Goal: Information Seeking & Learning: Learn about a topic

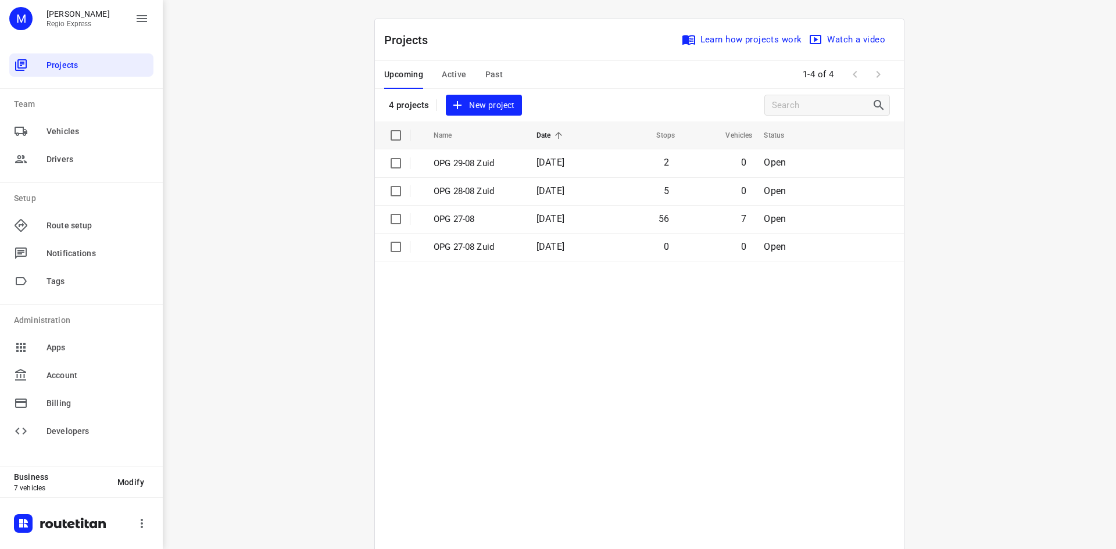
click at [449, 72] on span "Active" at bounding box center [454, 74] width 24 height 15
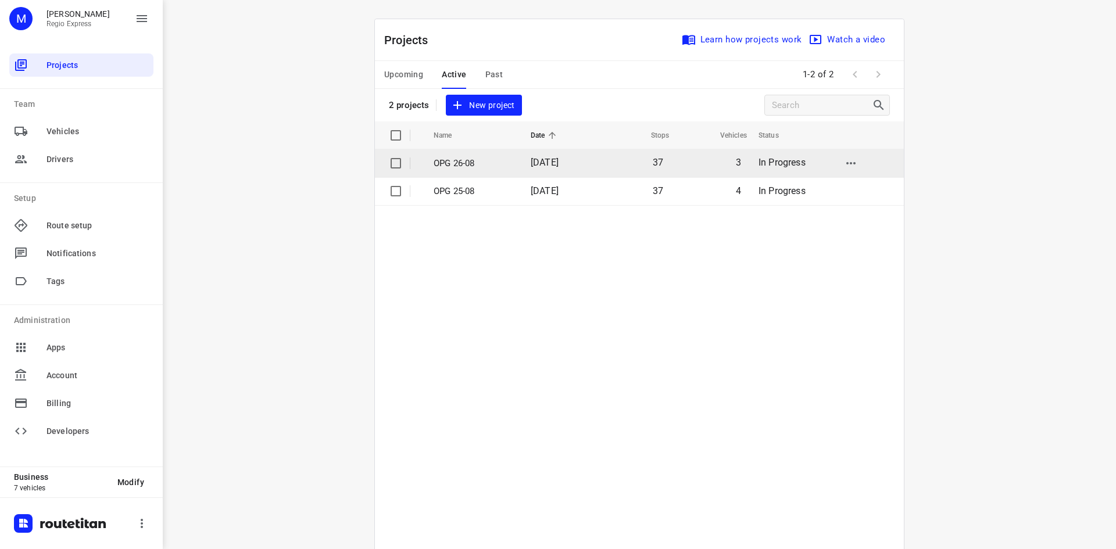
click at [540, 168] on span "[DATE]" at bounding box center [545, 162] width 28 height 11
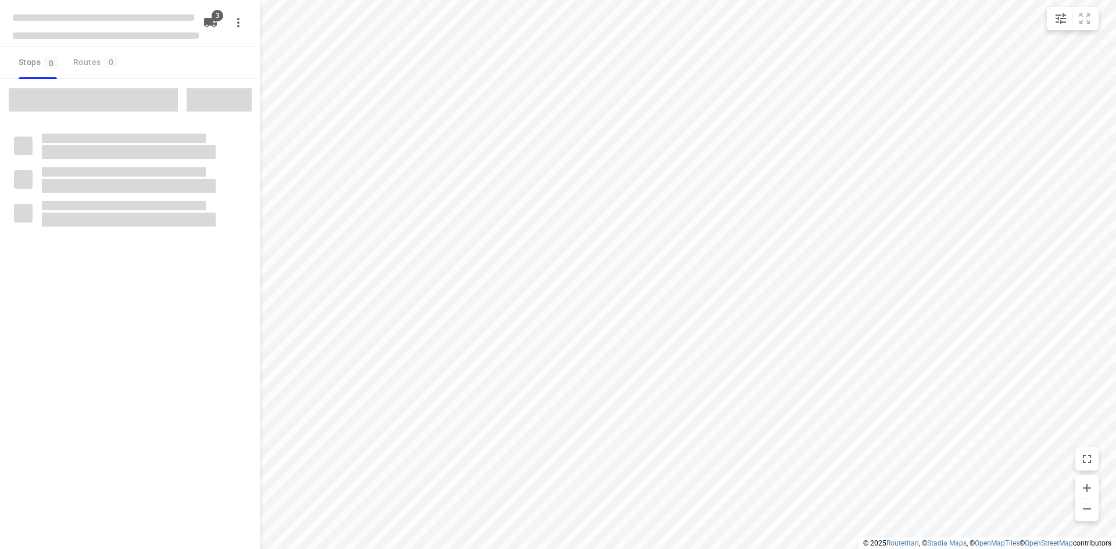
type input "distance"
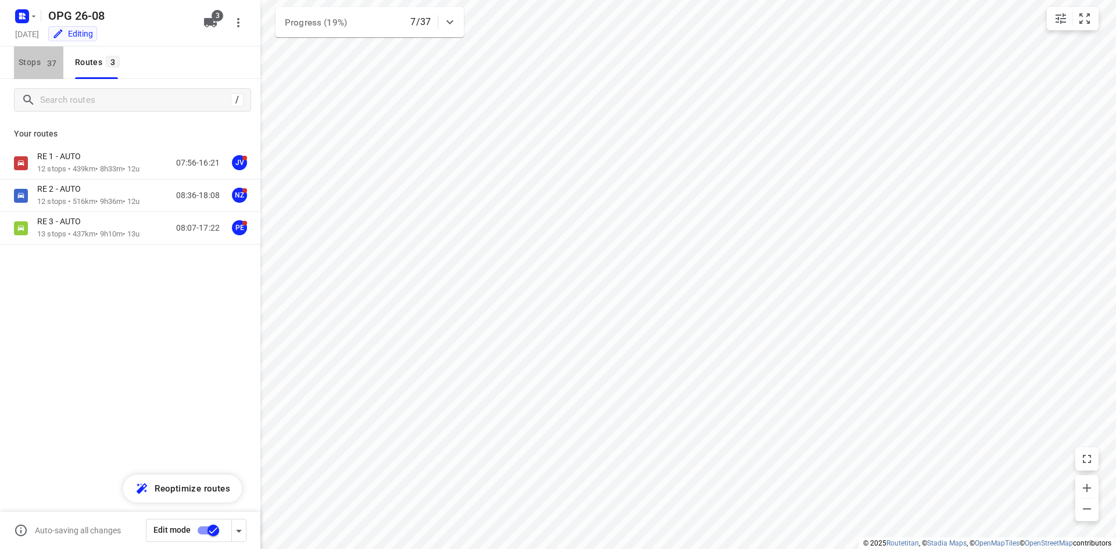
click at [30, 62] on span "Stops 37" at bounding box center [41, 62] width 45 height 15
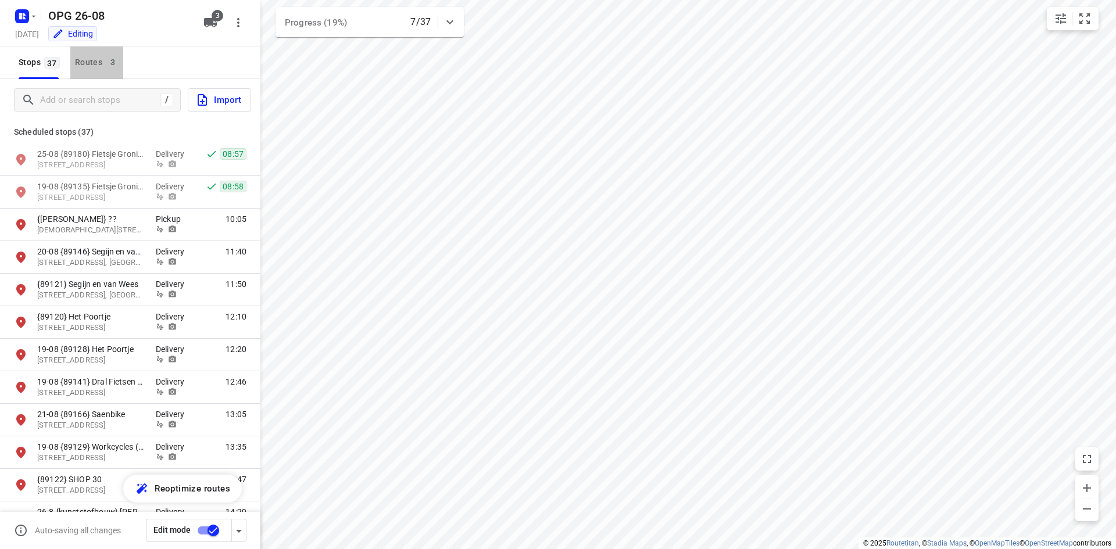
click at [96, 59] on div "Routes 3" at bounding box center [99, 62] width 48 height 15
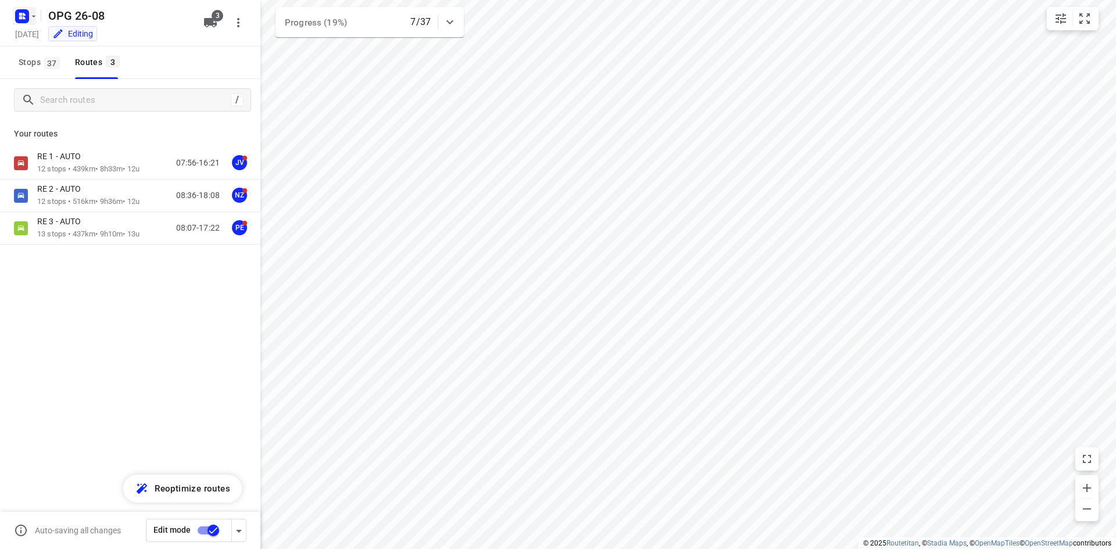
click at [30, 12] on icon "button" at bounding box center [33, 16] width 9 height 9
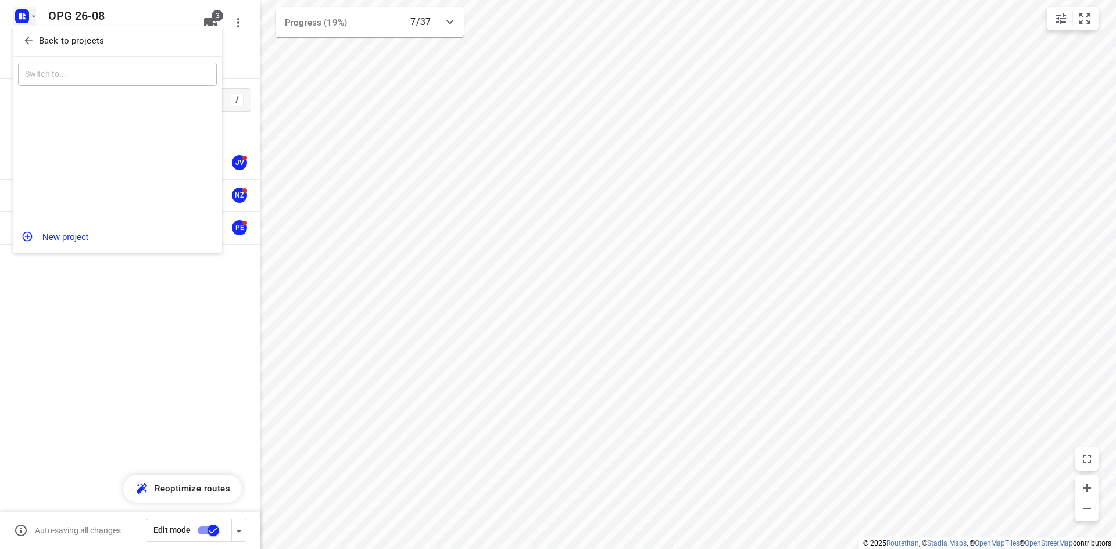
click at [27, 48] on button "Back to projects" at bounding box center [117, 40] width 199 height 19
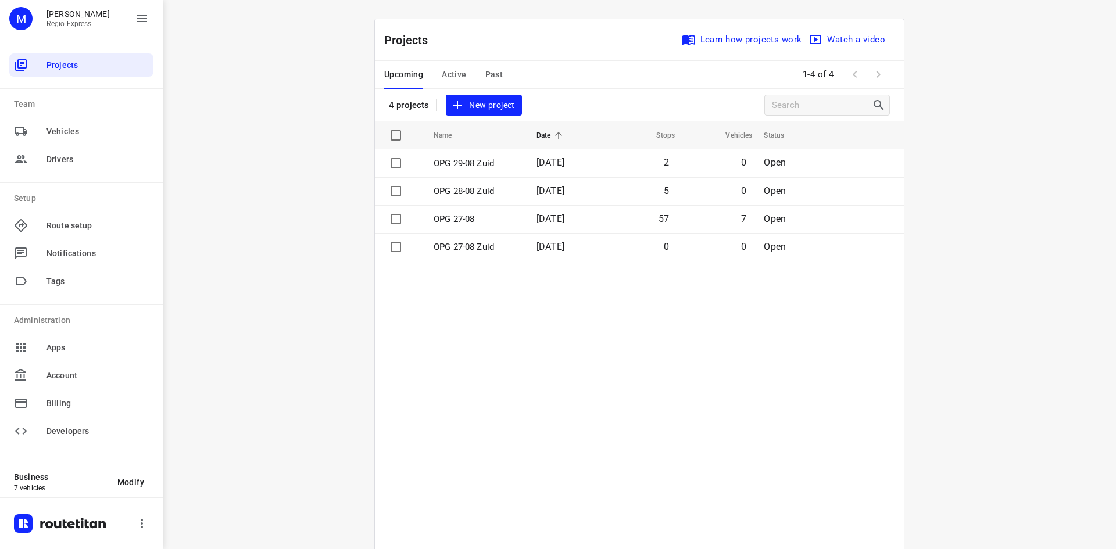
click at [619, 309] on table "Name Date Stops Vehicles Status OPG 29-08 Zuid [DATE] 2 0 Open OPG 28-08 Zuid […" at bounding box center [639, 359] width 529 height 474
click at [444, 76] on span "Active" at bounding box center [454, 74] width 24 height 15
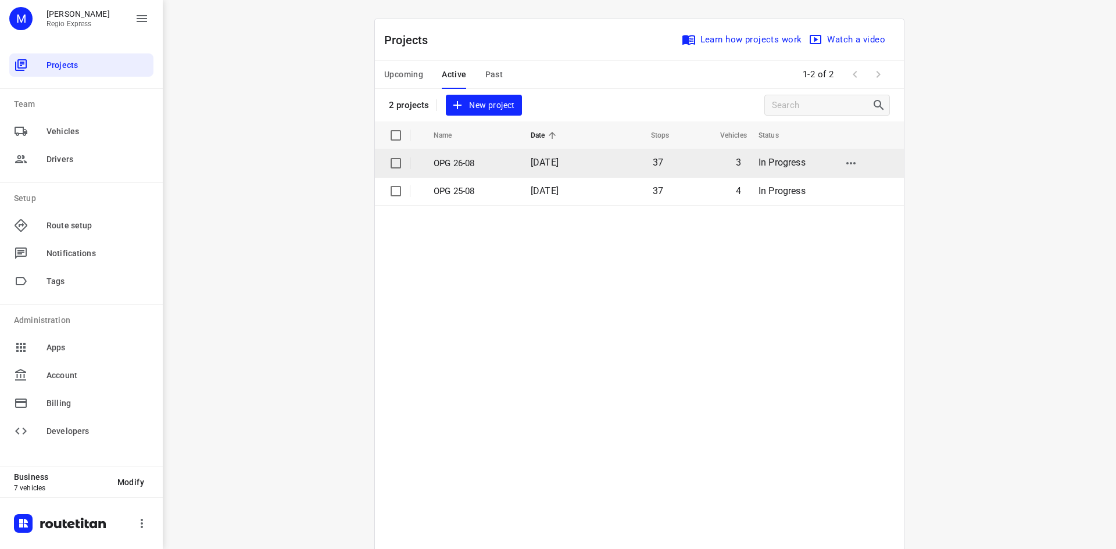
click at [588, 166] on td "[DATE]" at bounding box center [559, 163] width 75 height 28
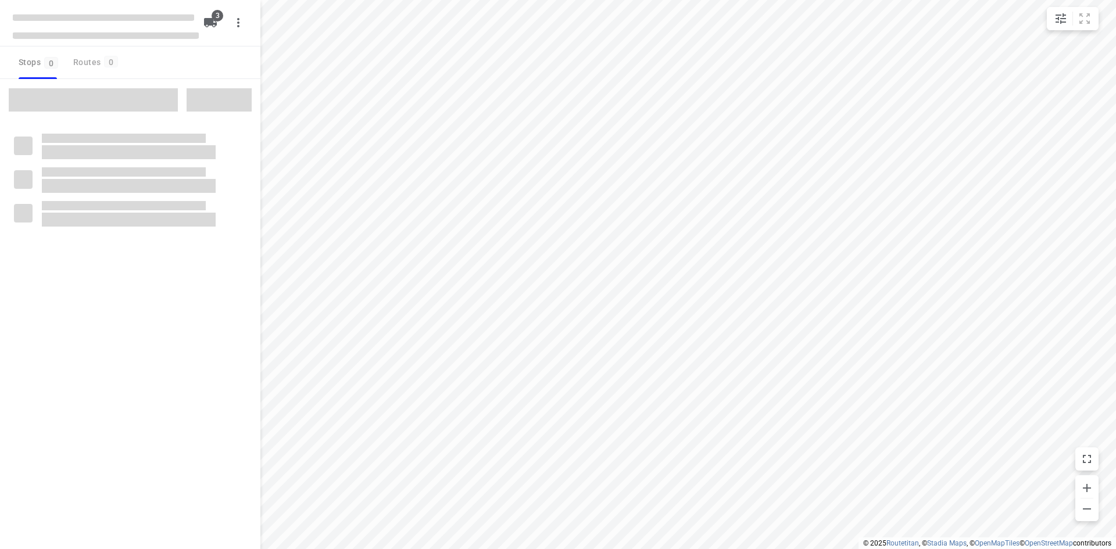
type input "distance"
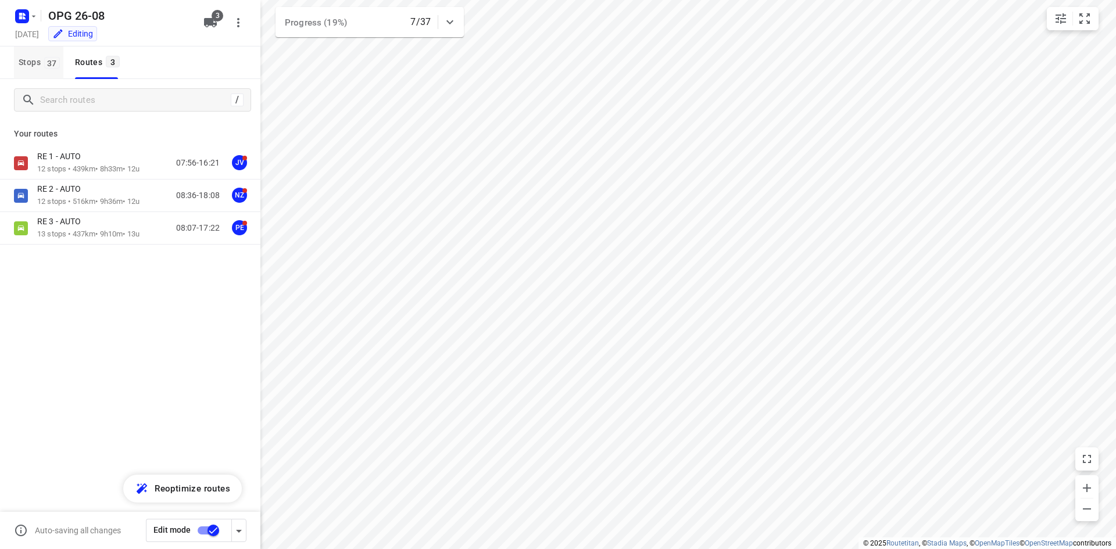
click at [56, 65] on span "37" at bounding box center [52, 63] width 16 height 12
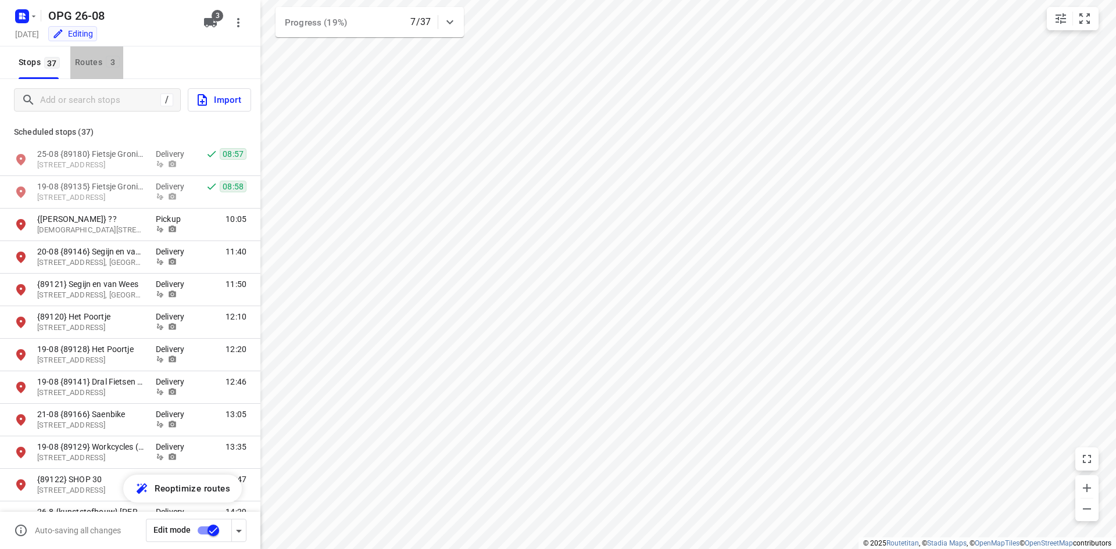
click at [80, 66] on div "Routes 3" at bounding box center [99, 62] width 48 height 15
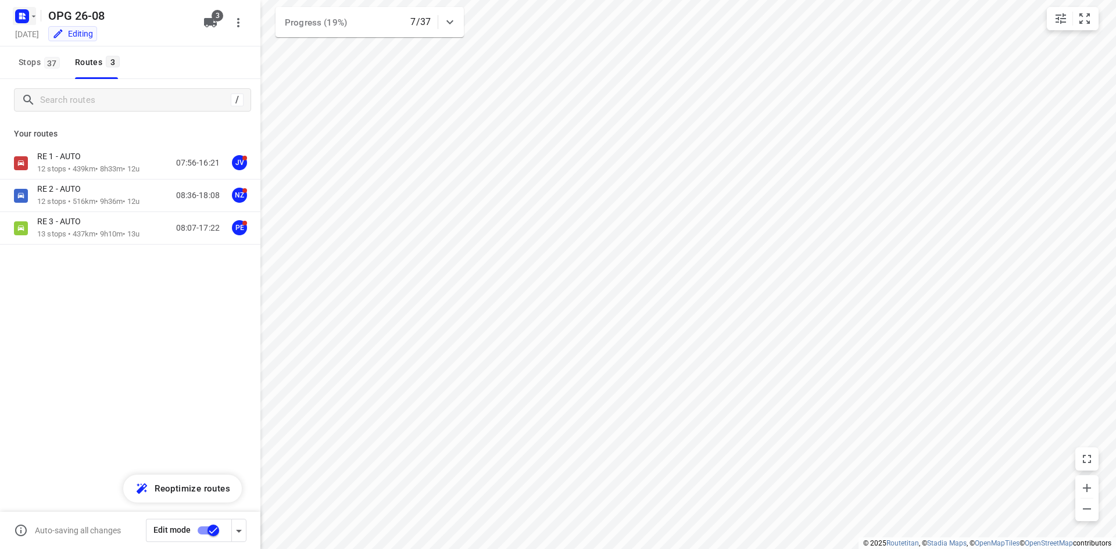
click at [25, 8] on icon "button" at bounding box center [22, 16] width 19 height 19
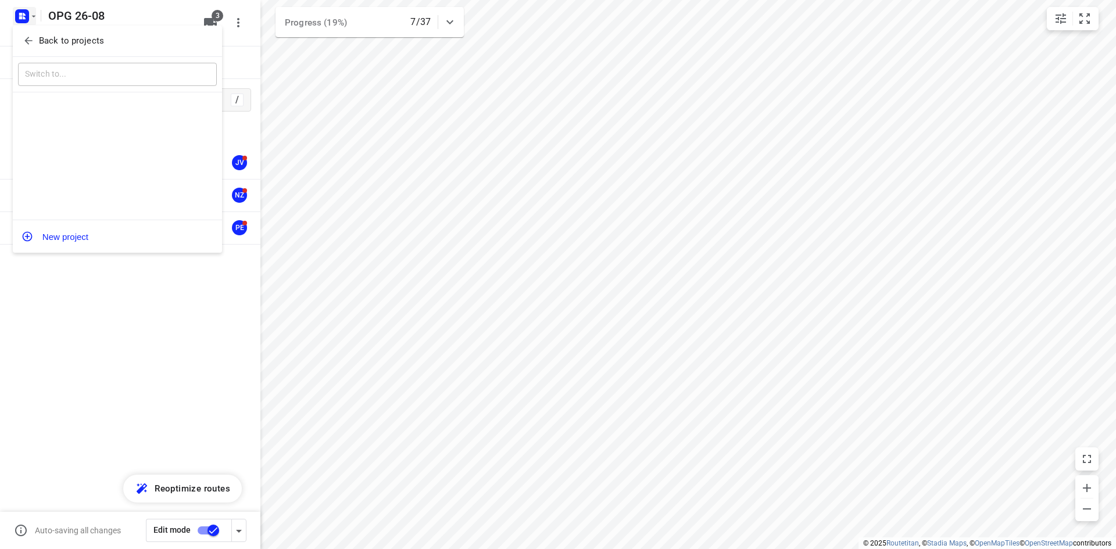
click at [26, 33] on button "Back to projects" at bounding box center [117, 40] width 199 height 19
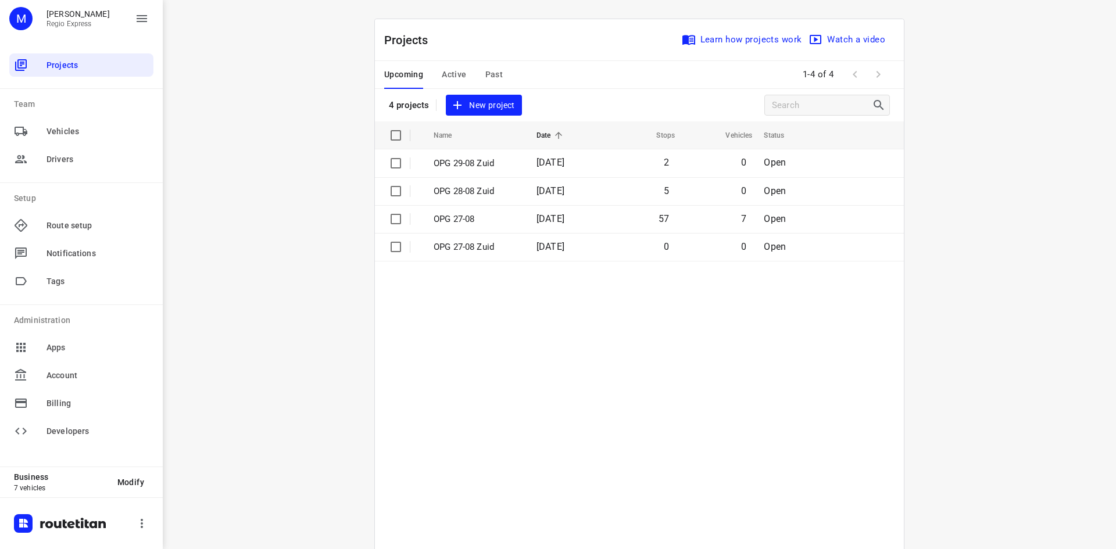
click at [473, 72] on div "Upcoming Active Past" at bounding box center [452, 75] width 137 height 28
click at [495, 80] on span "Past" at bounding box center [494, 74] width 18 height 15
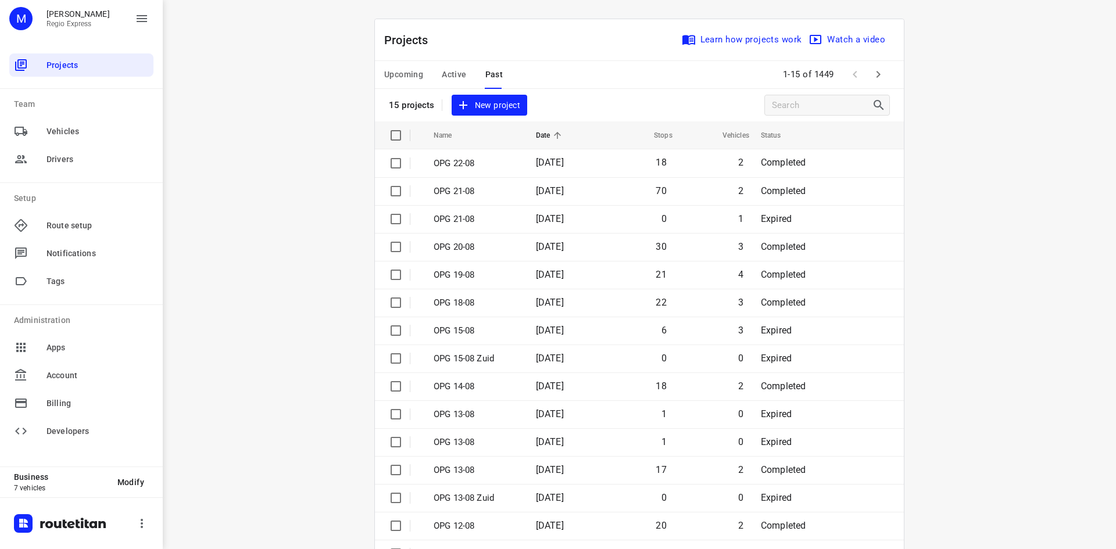
click at [450, 76] on span "Active" at bounding box center [454, 74] width 24 height 15
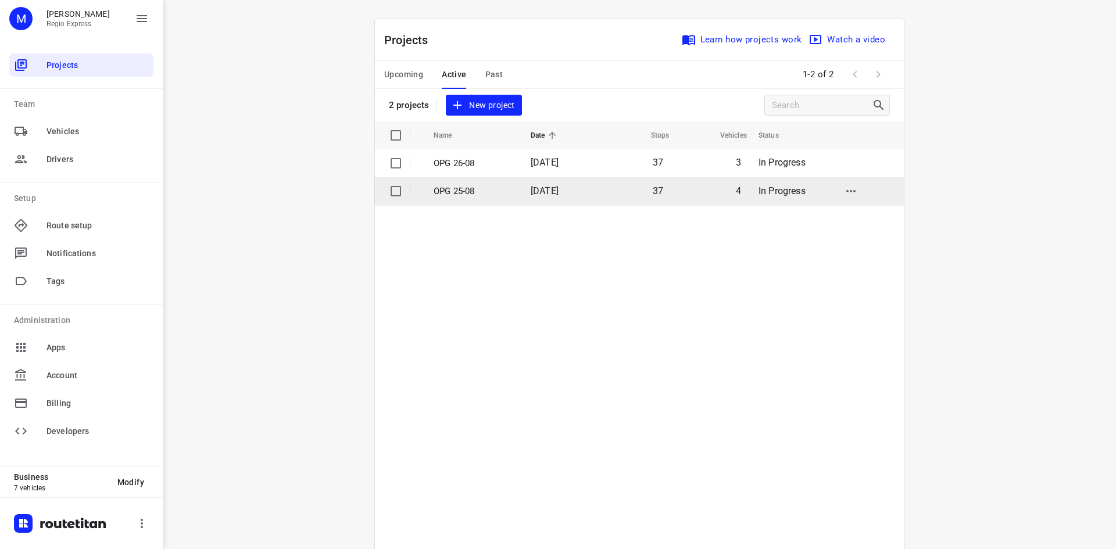
click at [472, 203] on td "OPG 25-08" at bounding box center [471, 191] width 99 height 28
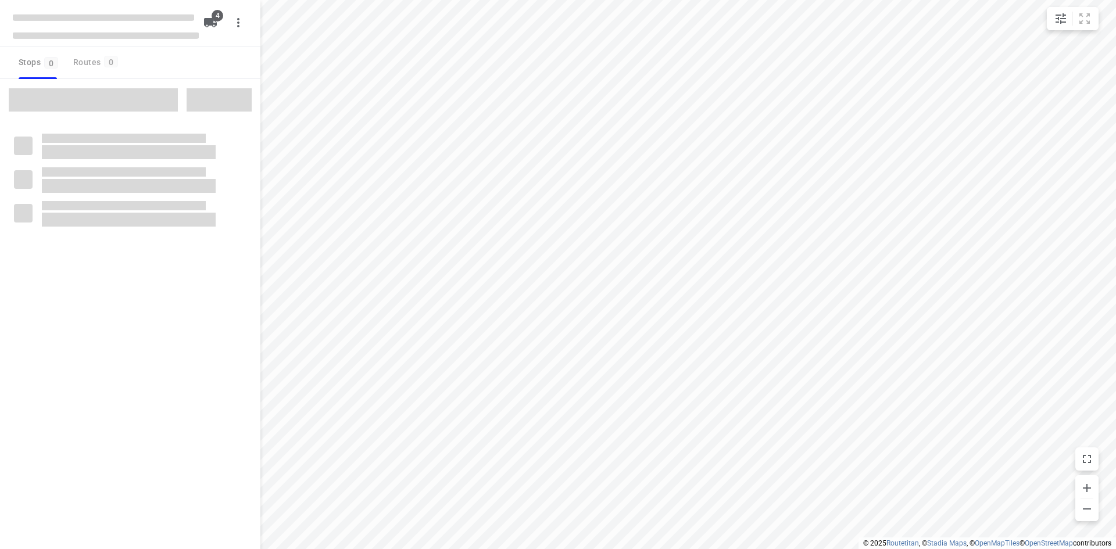
type input "distance"
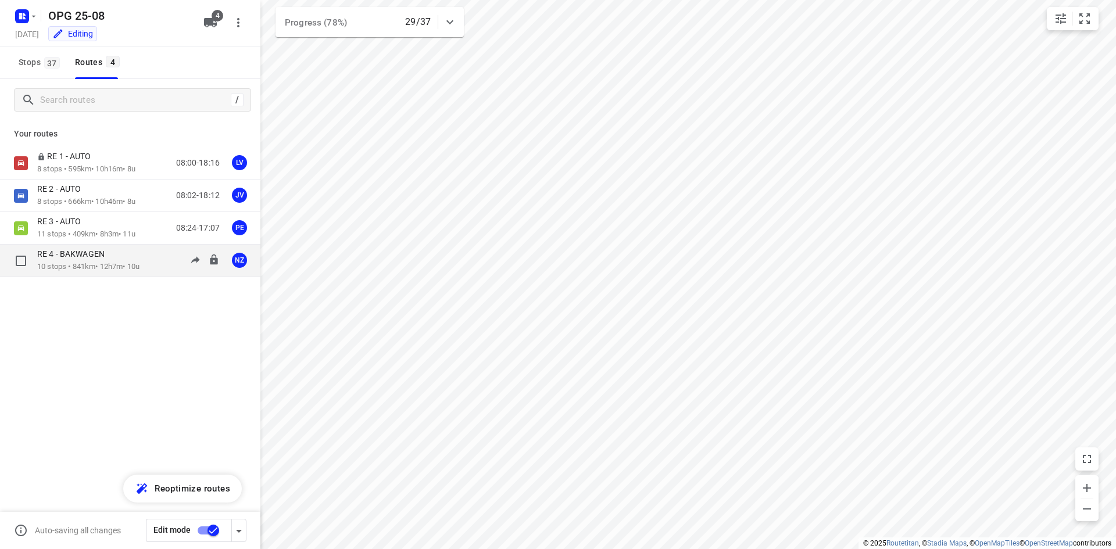
click at [109, 276] on div "RE 4 - BAKWAGEN 10 stops • 841km • 12h7m • 10u 08:47-20:20 NZ" at bounding box center [130, 261] width 260 height 33
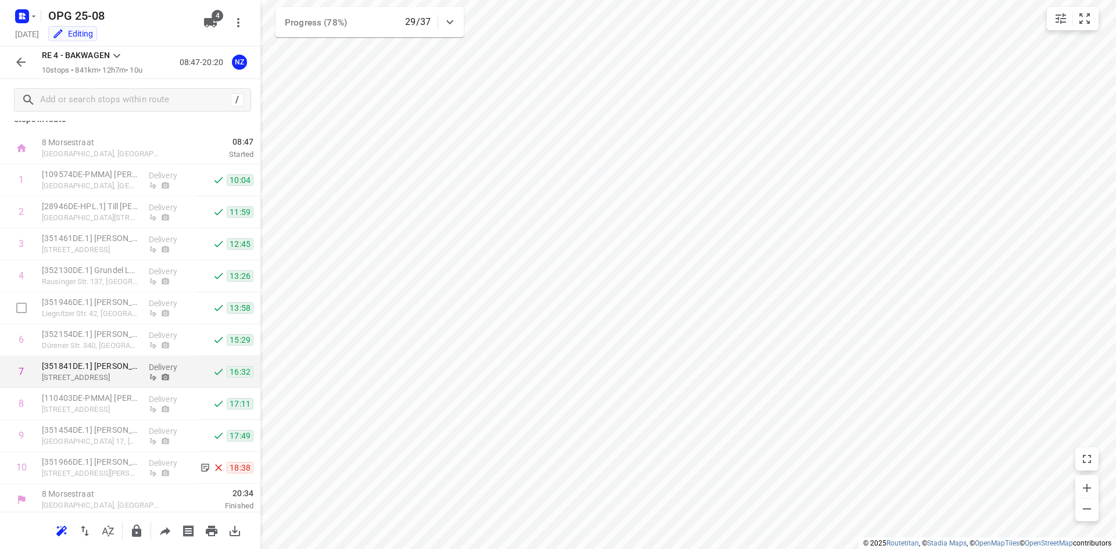
scroll to position [19, 0]
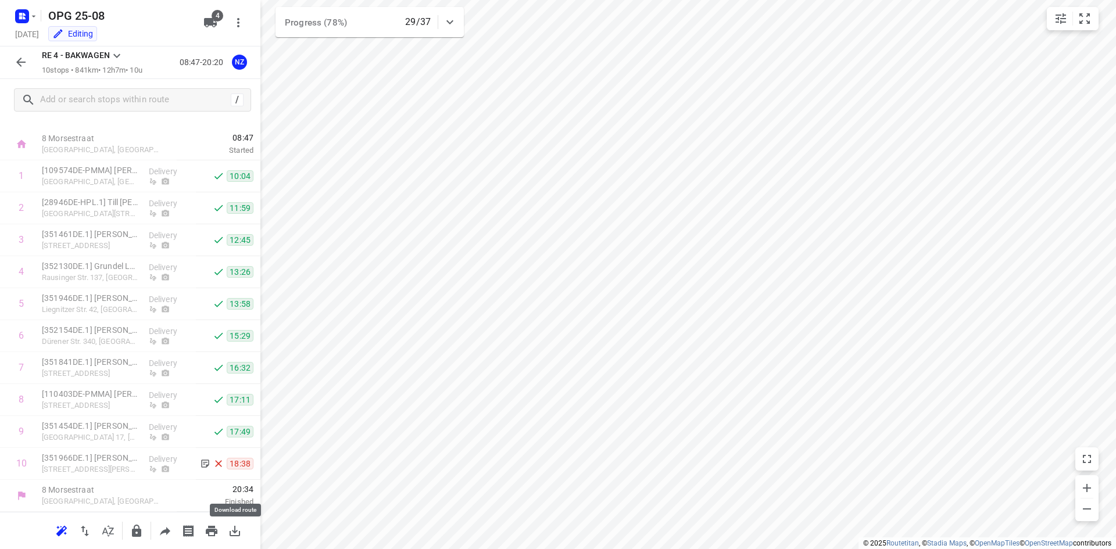
click at [238, 534] on icon "button" at bounding box center [235, 531] width 14 height 14
click at [17, 66] on icon "button" at bounding box center [21, 62] width 14 height 14
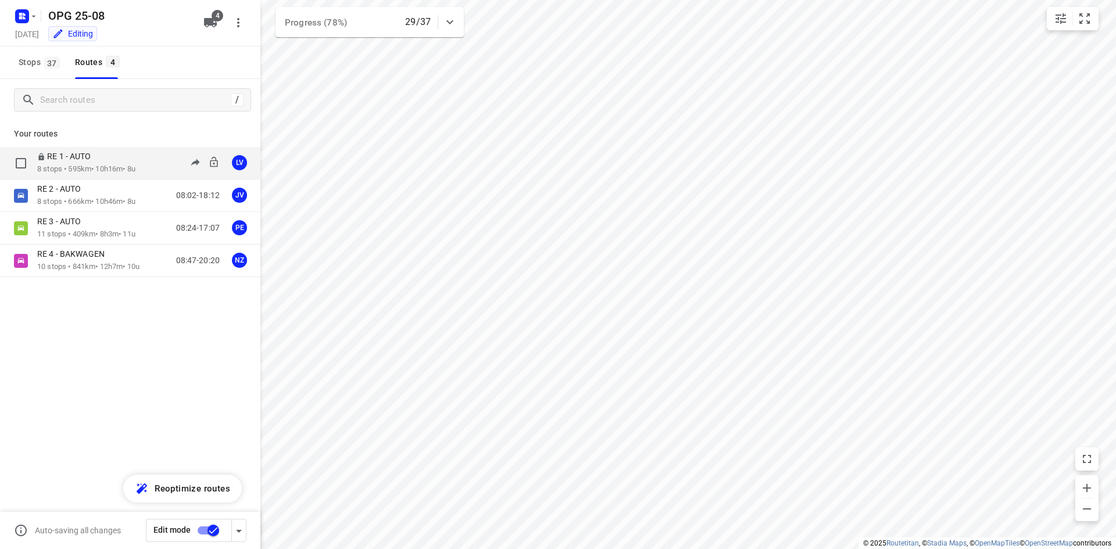
click at [110, 158] on div "RE 1 - AUTO" at bounding box center [86, 157] width 98 height 13
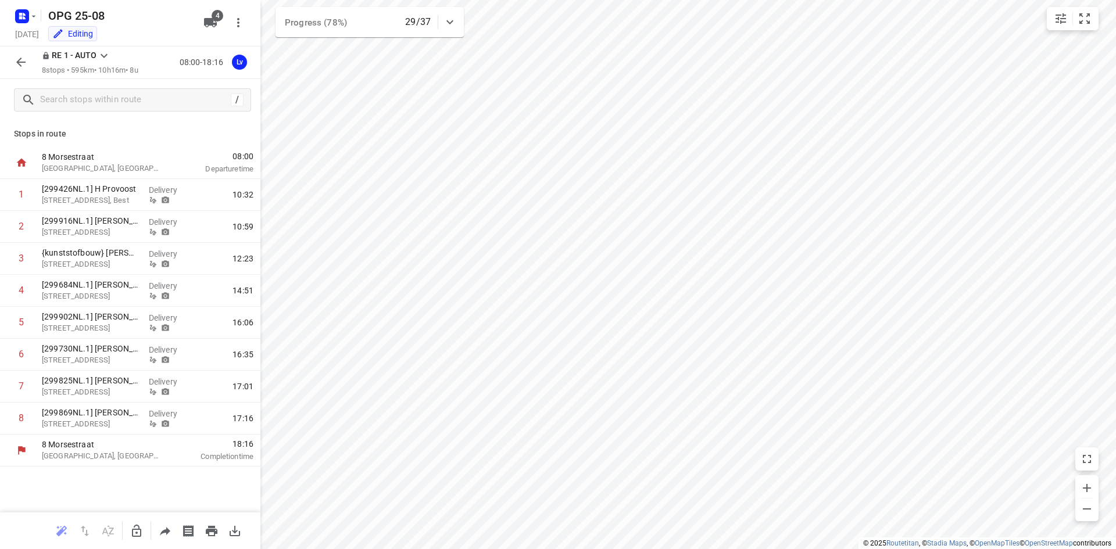
click at [4, 57] on div "RE 1 - AUTO 8 stops • 595km • 10h16m • 8u 08:00-18:16 Lv" at bounding box center [130, 63] width 260 height 33
click at [11, 61] on button "button" at bounding box center [20, 62] width 23 height 23
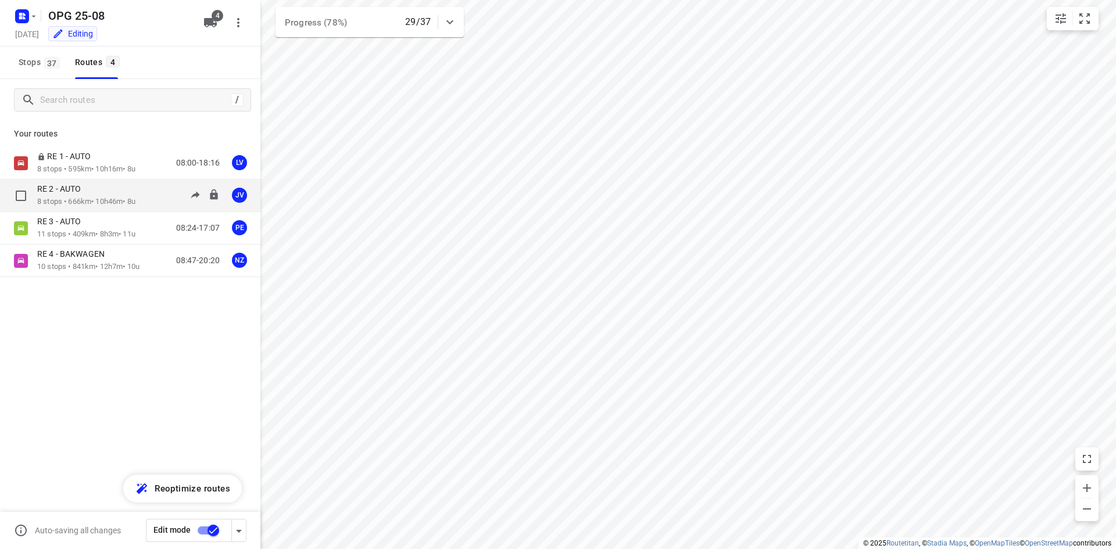
click at [92, 197] on p "8 stops • 666km • 10h46m • 8u" at bounding box center [86, 202] width 98 height 11
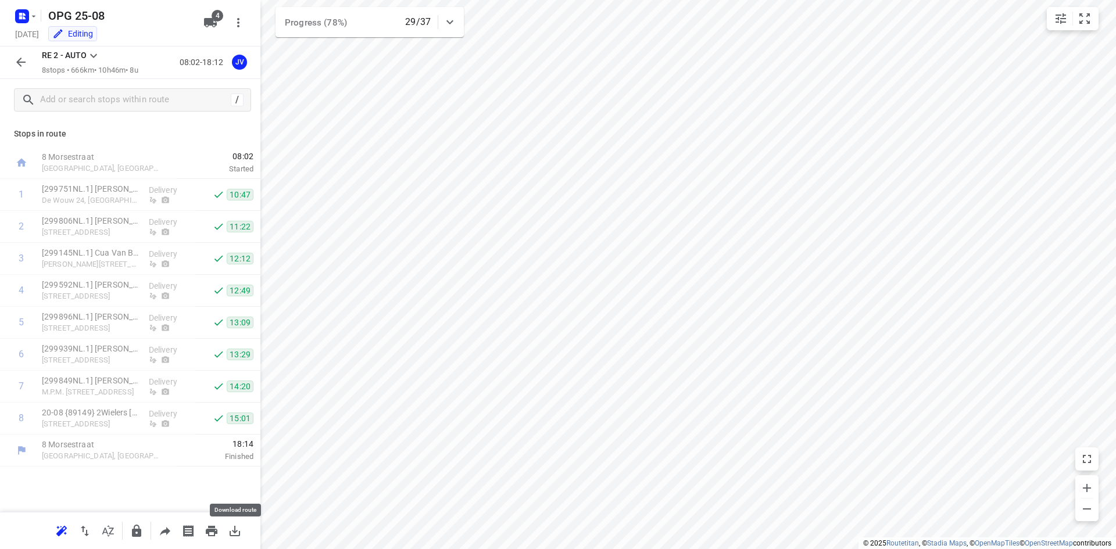
click at [238, 530] on icon "button" at bounding box center [235, 531] width 14 height 14
click at [10, 68] on button "button" at bounding box center [20, 62] width 23 height 23
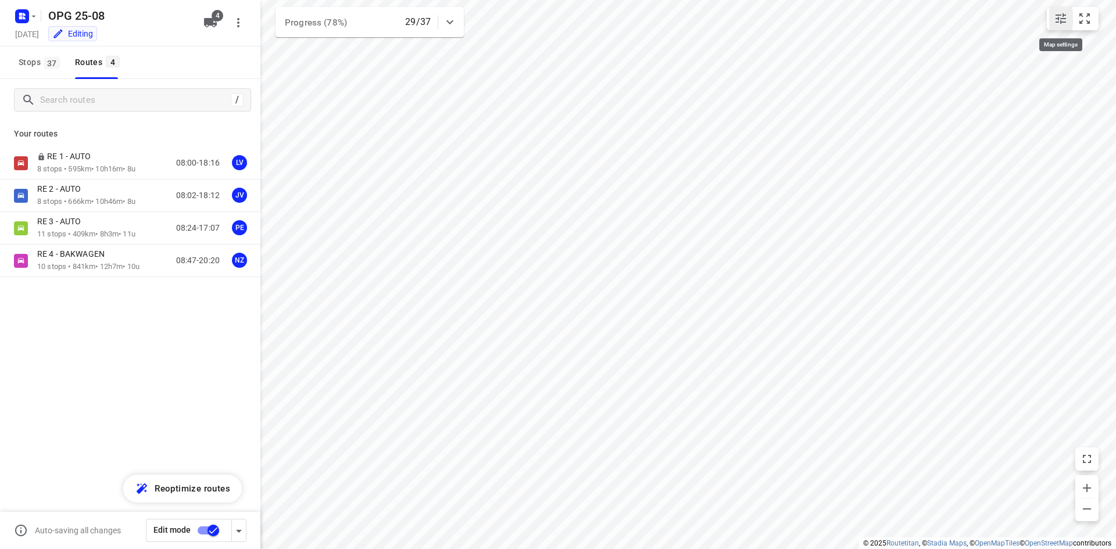
click at [1055, 22] on icon "small contained button group" at bounding box center [1061, 19] width 14 height 14
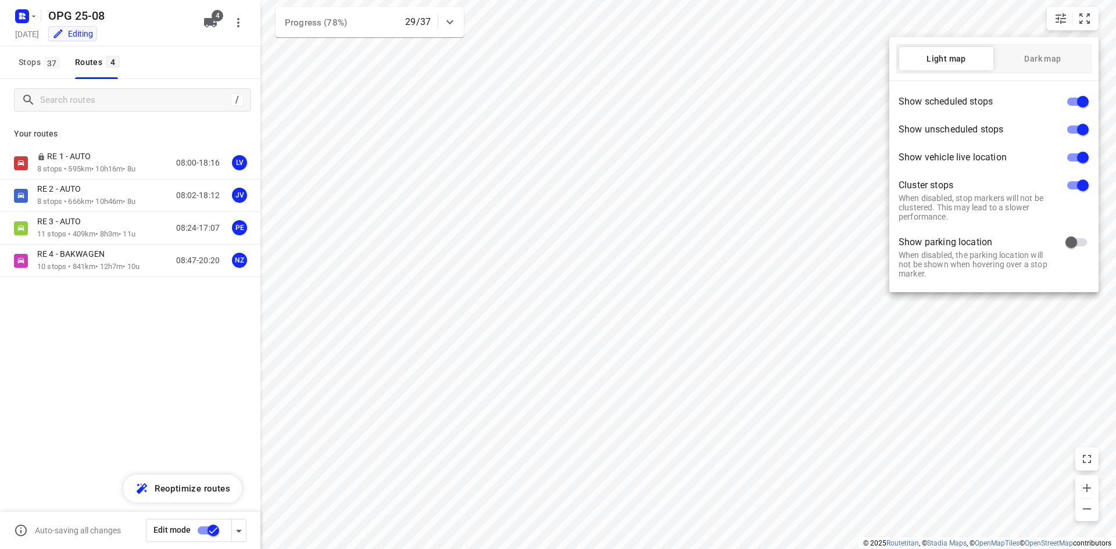
click at [1074, 181] on input "checkbox" at bounding box center [1083, 185] width 66 height 22
checkbox input "false"
click at [842, 241] on div at bounding box center [558, 274] width 1116 height 549
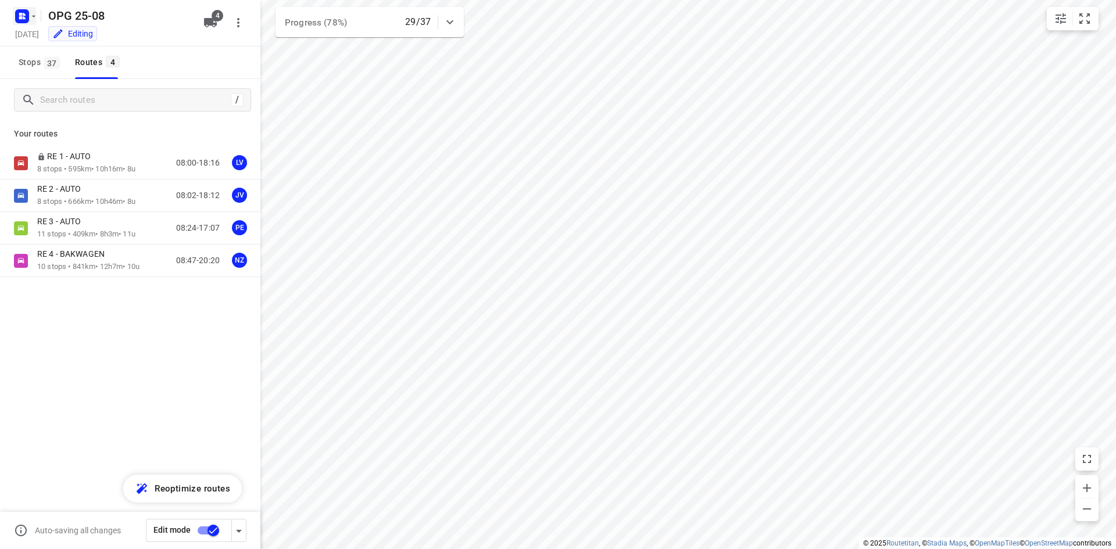
click at [29, 16] on icon "button" at bounding box center [33, 16] width 9 height 9
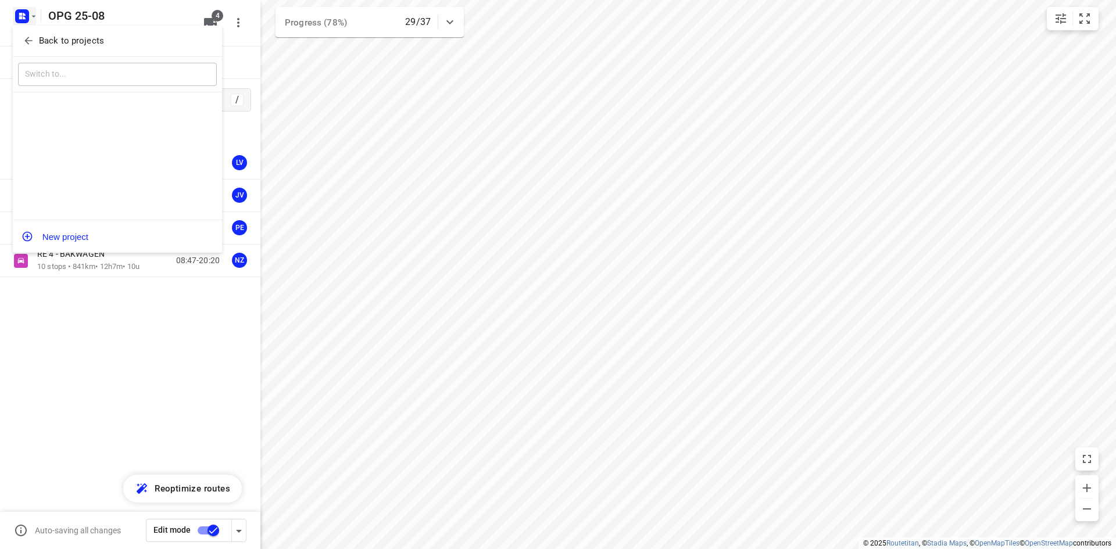
click at [35, 51] on div "Back to projects" at bounding box center [117, 41] width 209 height 31
click at [35, 45] on span "Back to projects" at bounding box center [118, 40] width 190 height 13
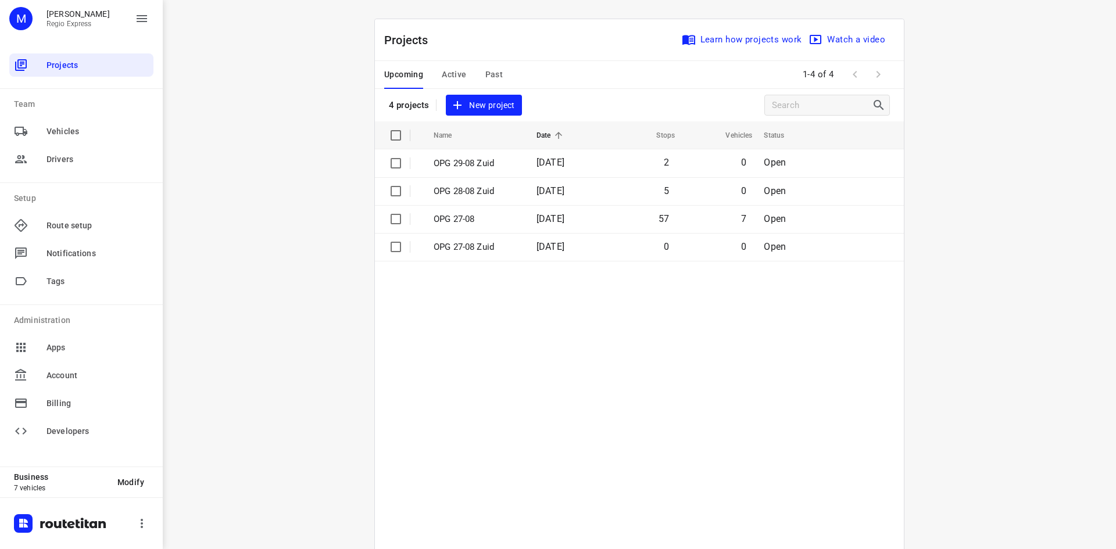
click at [462, 81] on span "Active" at bounding box center [454, 74] width 24 height 15
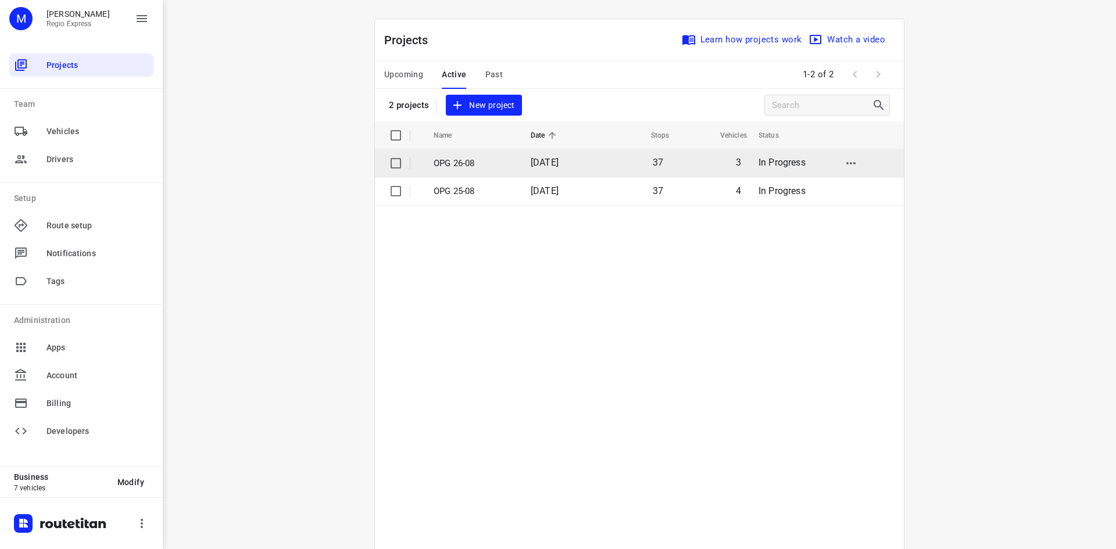
click at [559, 166] on span "[DATE]" at bounding box center [545, 162] width 28 height 11
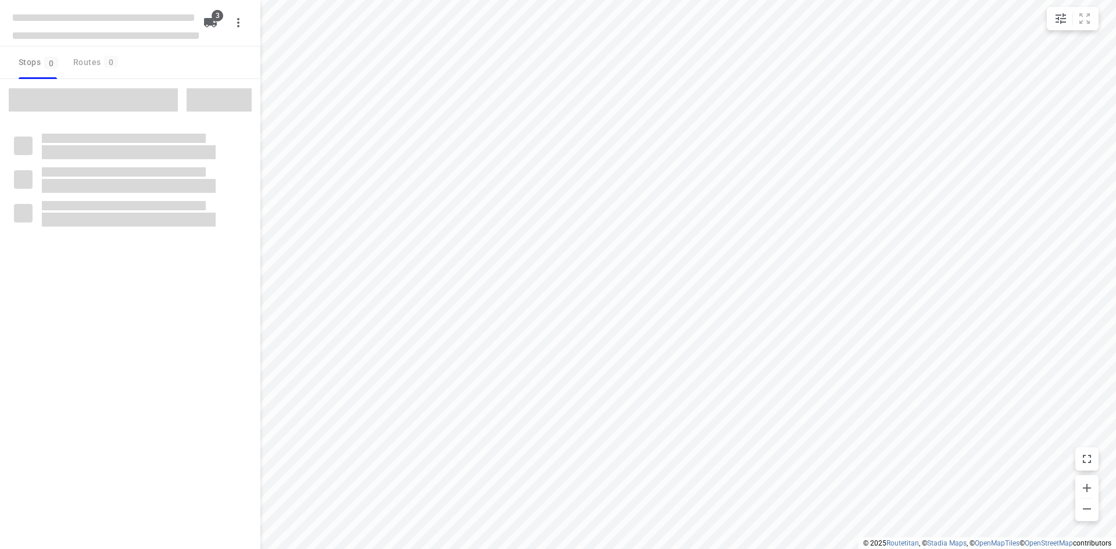
type input "distance"
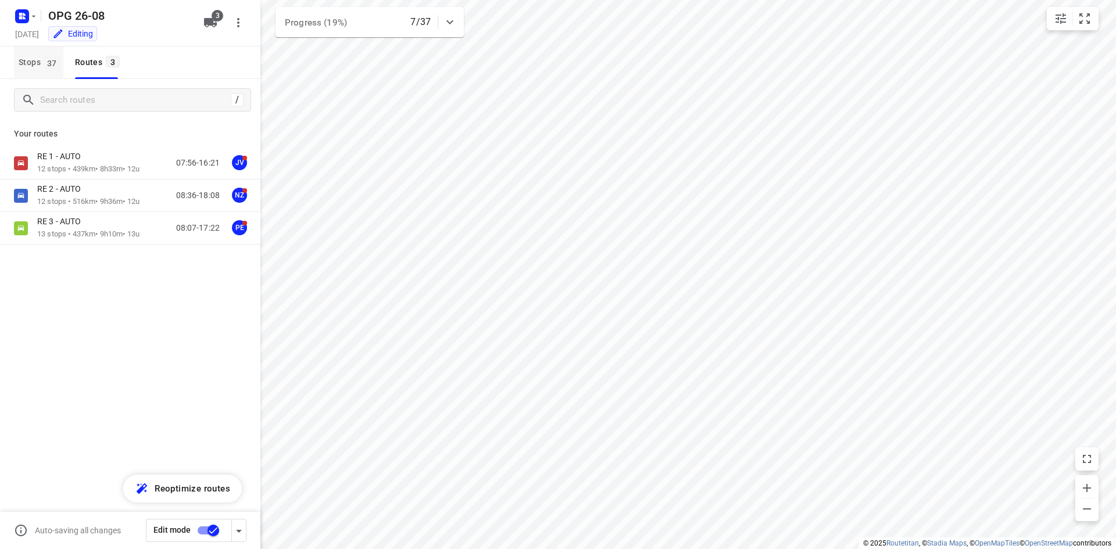
click at [23, 69] on span "Stops 37" at bounding box center [41, 62] width 45 height 15
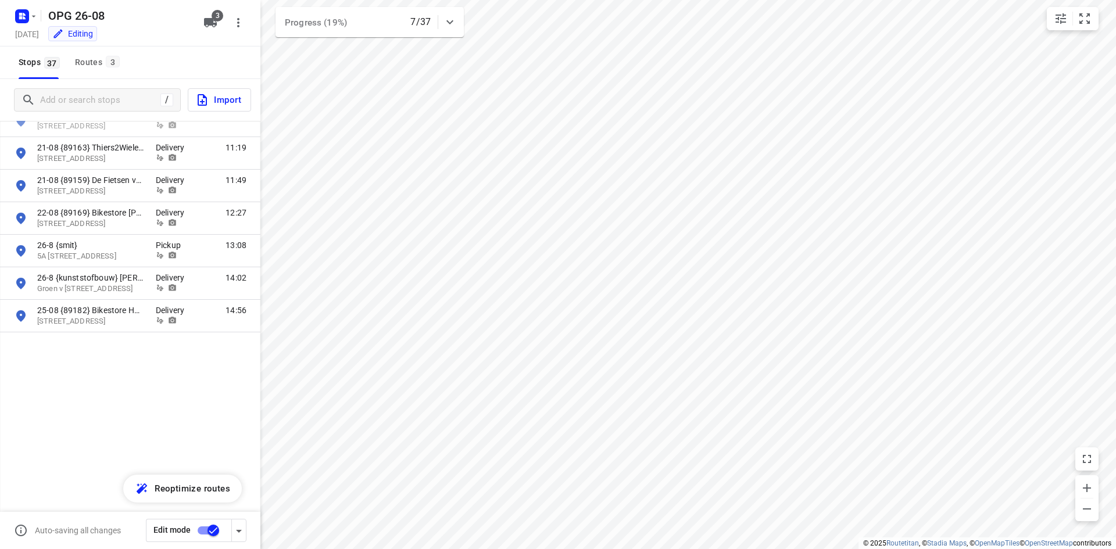
scroll to position [195, 0]
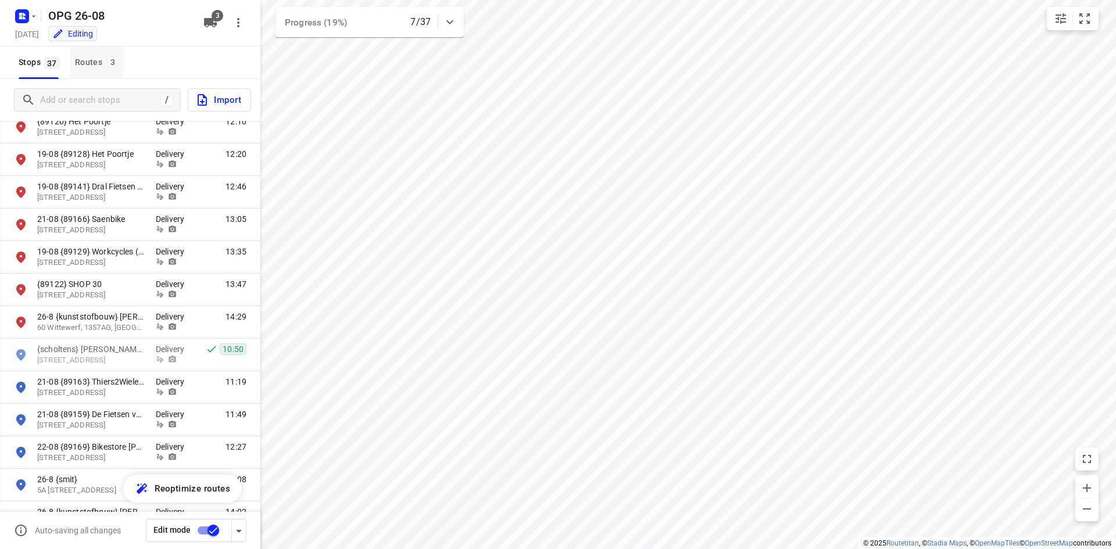
click at [113, 62] on span "3" at bounding box center [113, 62] width 14 height 12
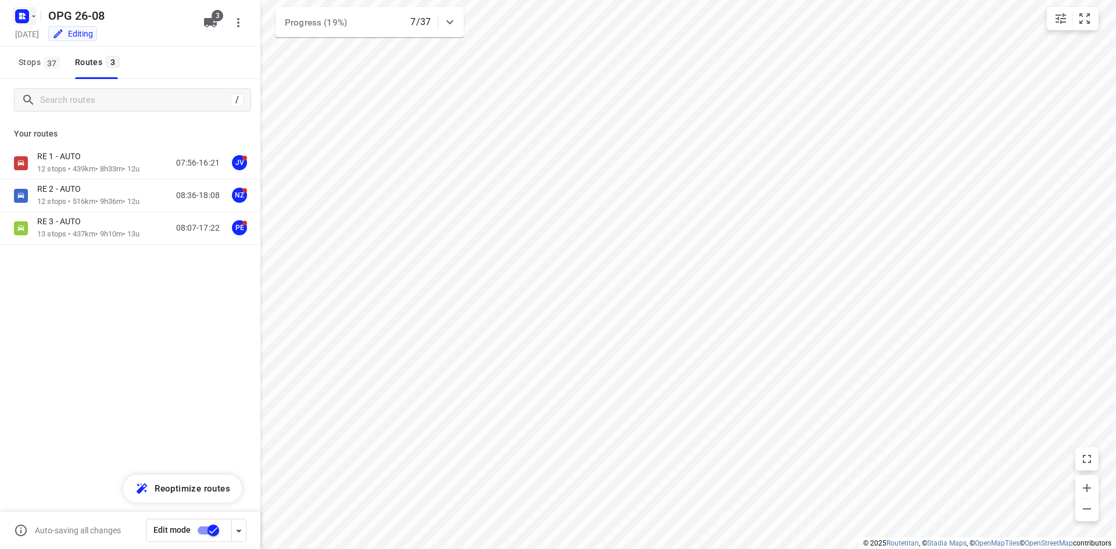
click at [24, 14] on icon "button" at bounding box center [24, 14] width 3 height 3
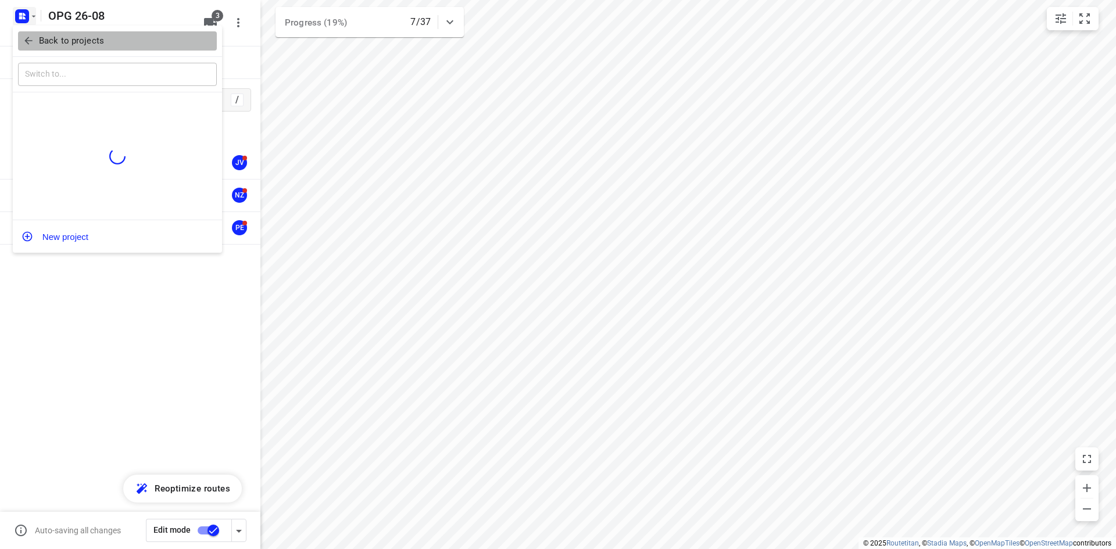
click at [33, 40] on icon "button" at bounding box center [29, 41] width 12 height 12
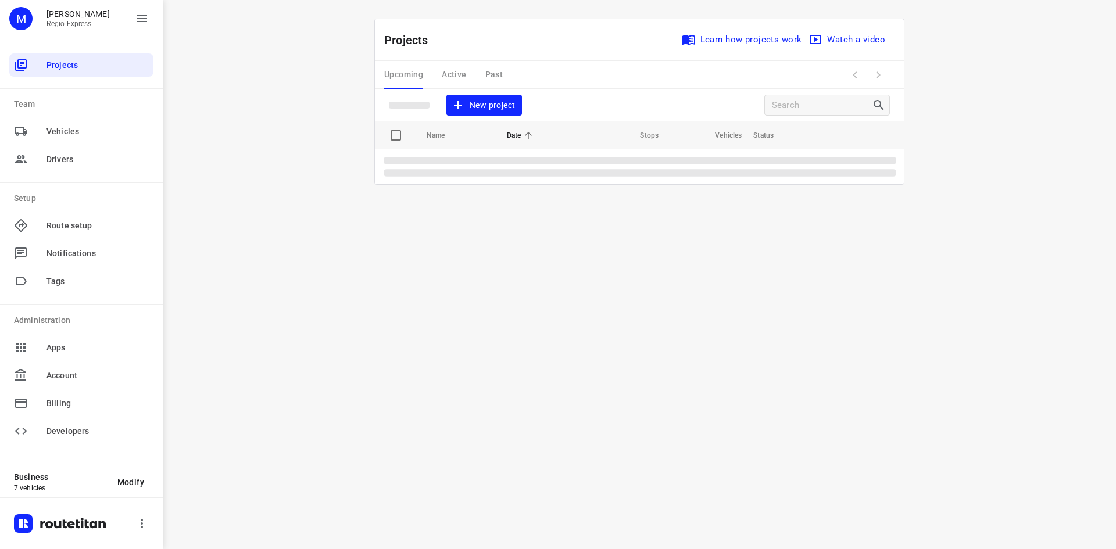
click at [454, 71] on div "Upcoming Active Past" at bounding box center [452, 75] width 137 height 28
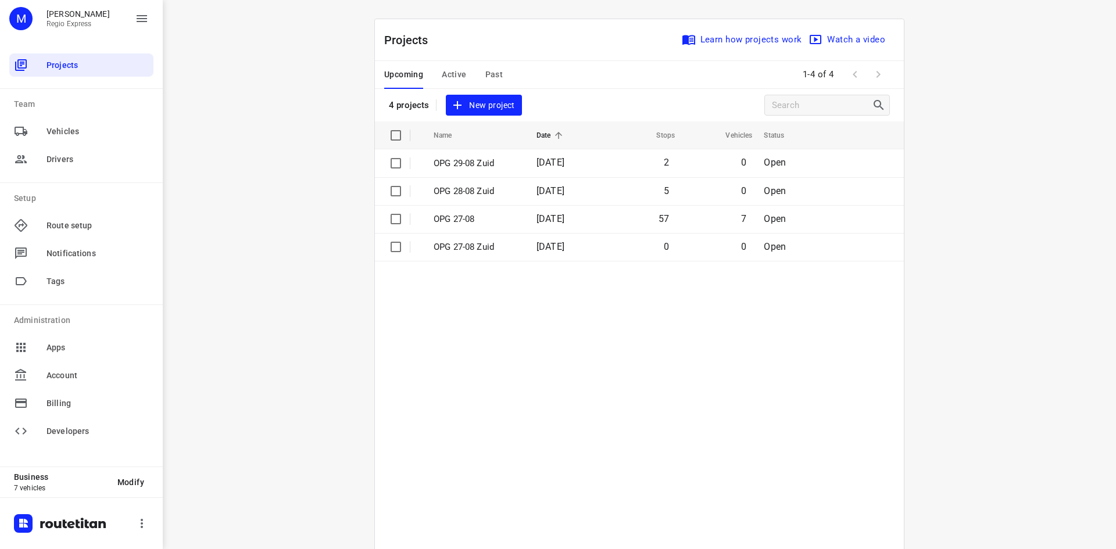
click at [454, 71] on span "Active" at bounding box center [454, 74] width 24 height 15
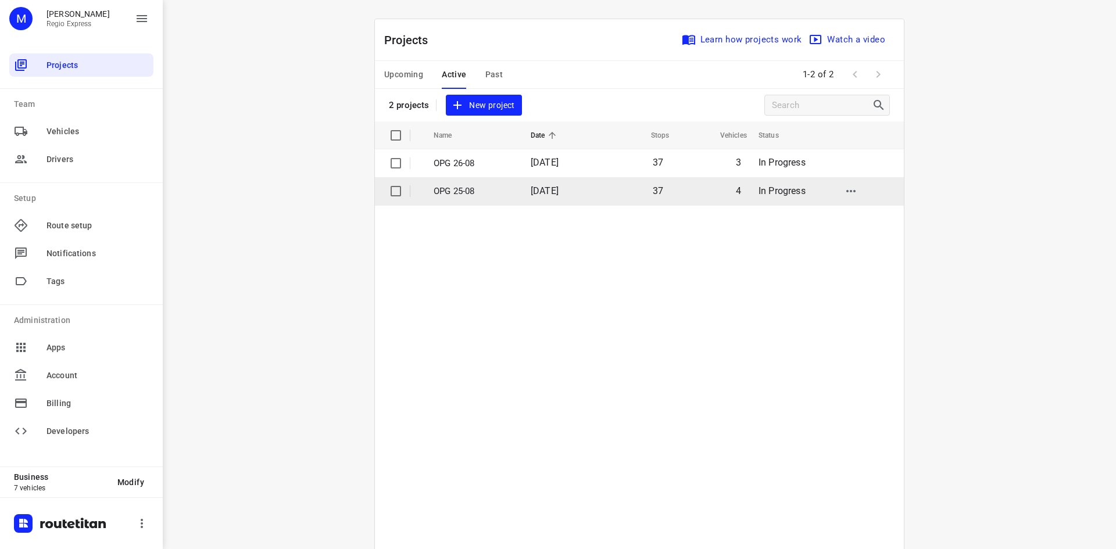
click at [494, 193] on p "OPG 25-08" at bounding box center [474, 191] width 80 height 13
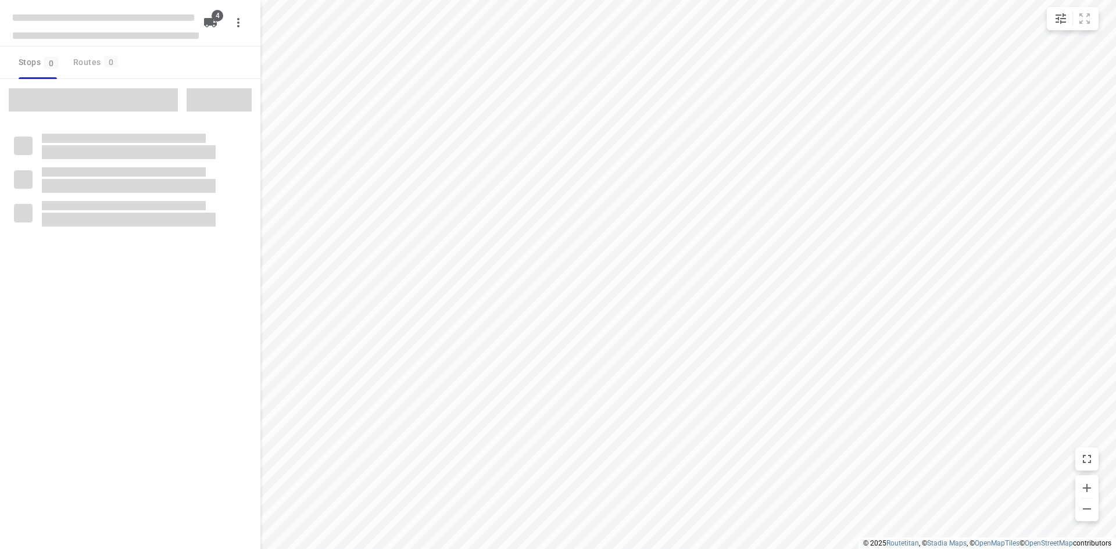
type input "distance"
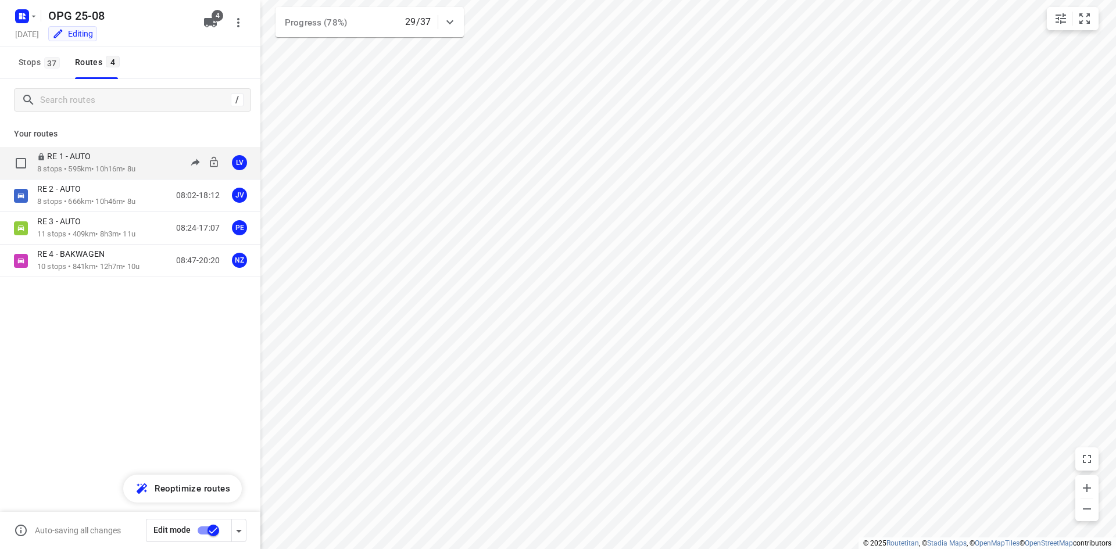
click at [135, 160] on div "RE 1 - AUTO" at bounding box center [86, 157] width 98 height 13
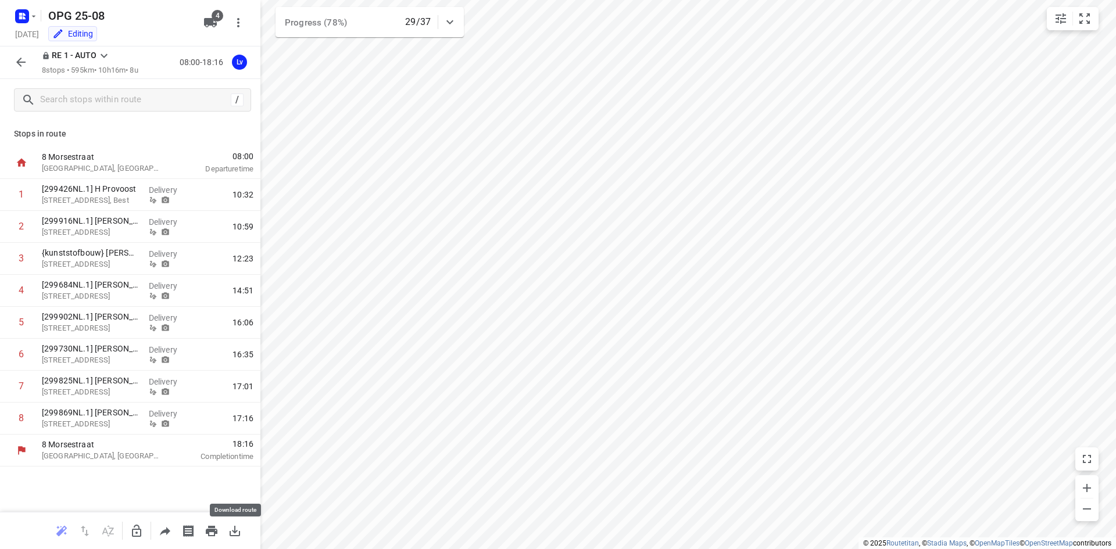
click at [227, 532] on button "button" at bounding box center [234, 531] width 23 height 23
click at [19, 55] on icon "button" at bounding box center [21, 62] width 14 height 14
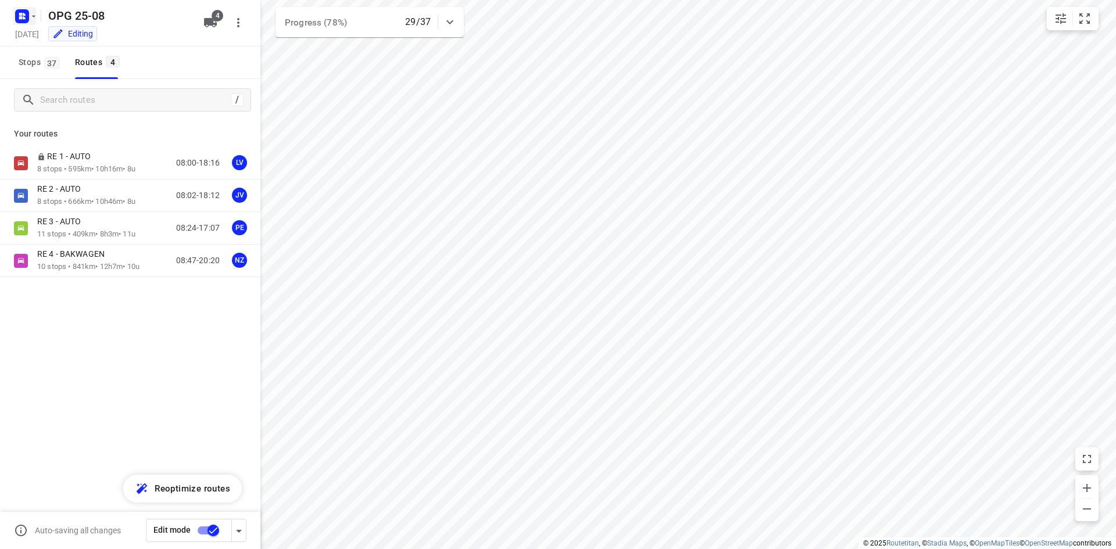
click at [24, 10] on rect "button" at bounding box center [22, 16] width 14 height 14
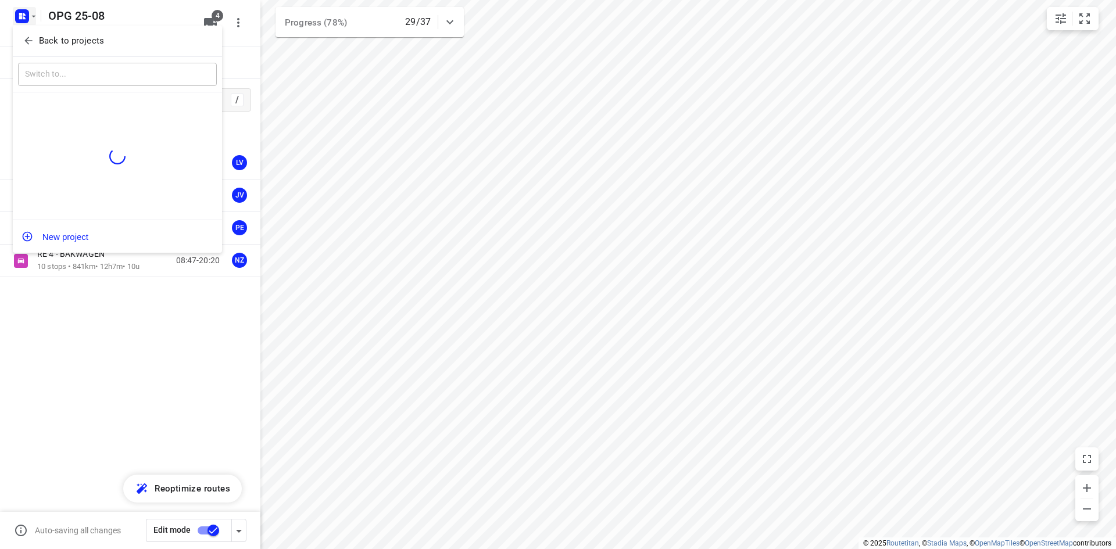
click at [134, 368] on div at bounding box center [558, 274] width 1116 height 549
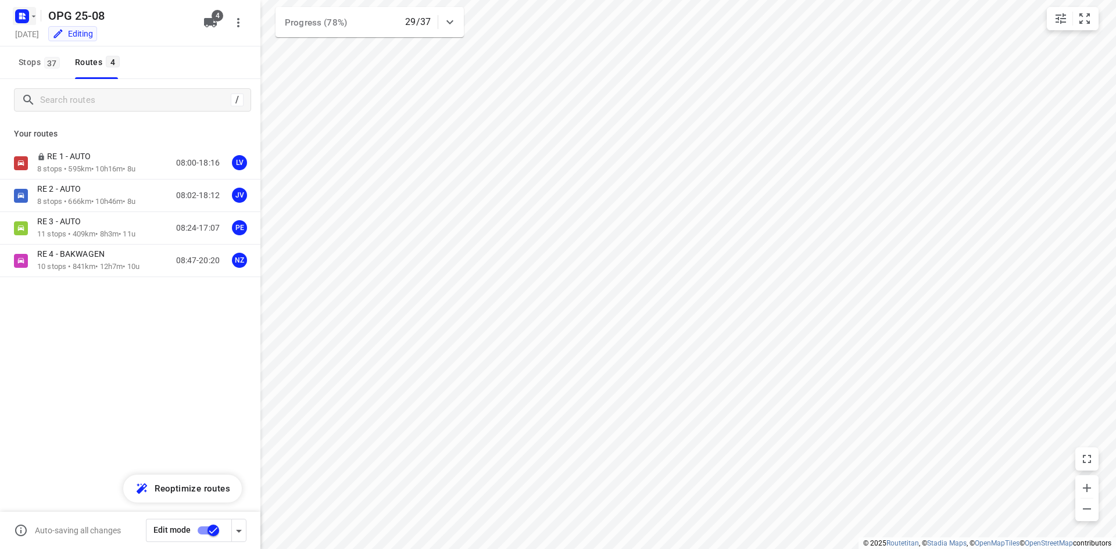
click at [16, 11] on rect "button" at bounding box center [22, 16] width 14 height 14
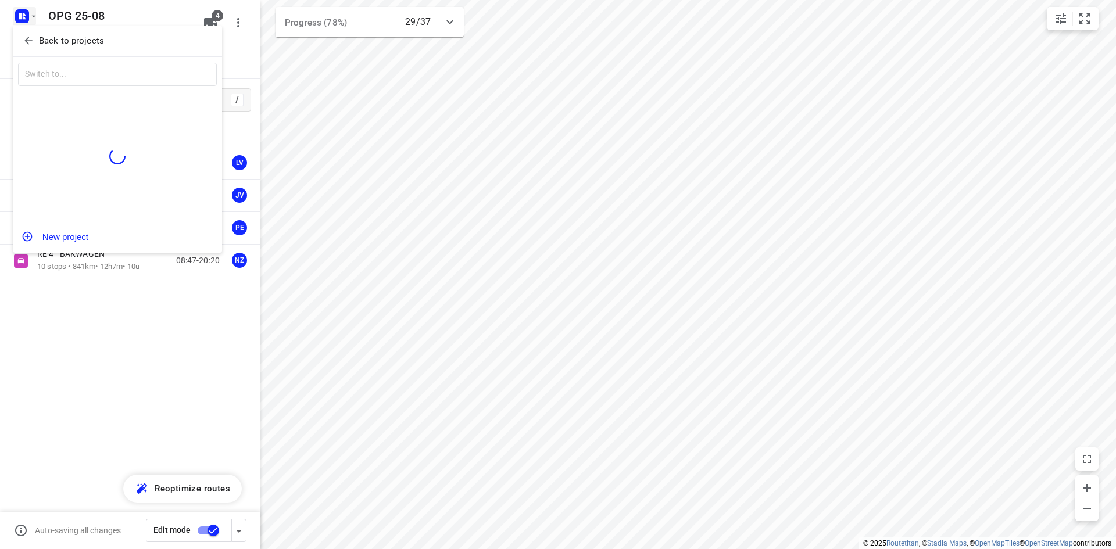
click at [29, 36] on icon "button" at bounding box center [29, 41] width 12 height 12
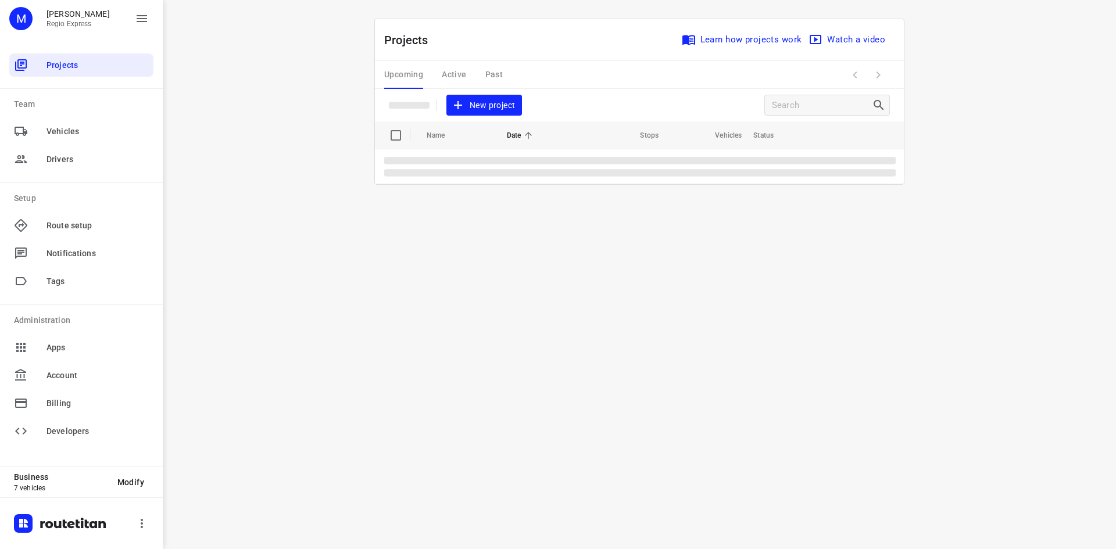
click at [501, 75] on div "Upcoming Active Past" at bounding box center [452, 75] width 137 height 28
click at [495, 72] on div "Upcoming Active Past" at bounding box center [452, 75] width 137 height 28
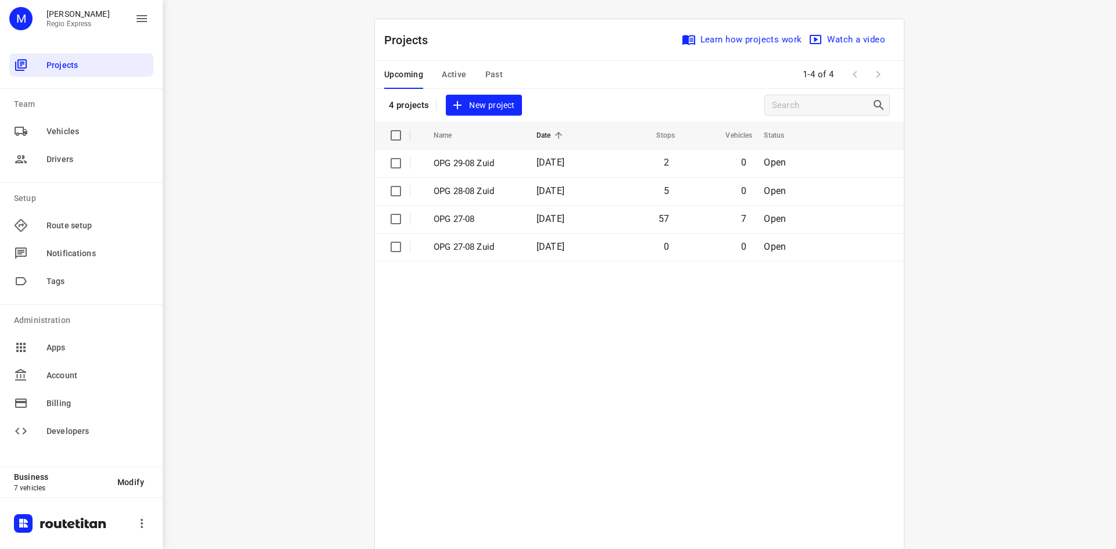
click at [495, 72] on span "Past" at bounding box center [494, 74] width 18 height 15
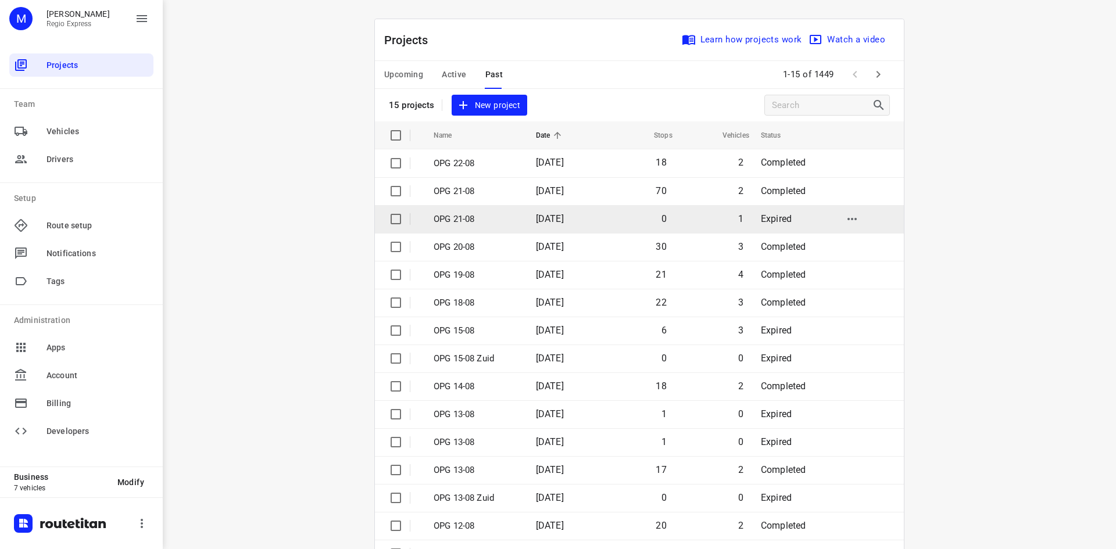
click at [454, 219] on p "OPG 21-08" at bounding box center [476, 219] width 85 height 13
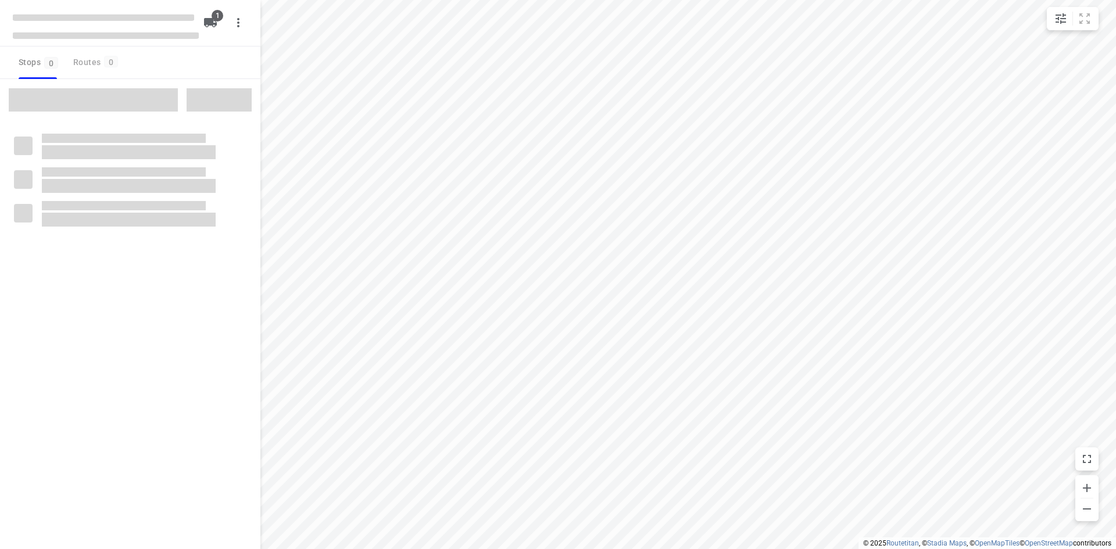
type input "distance"
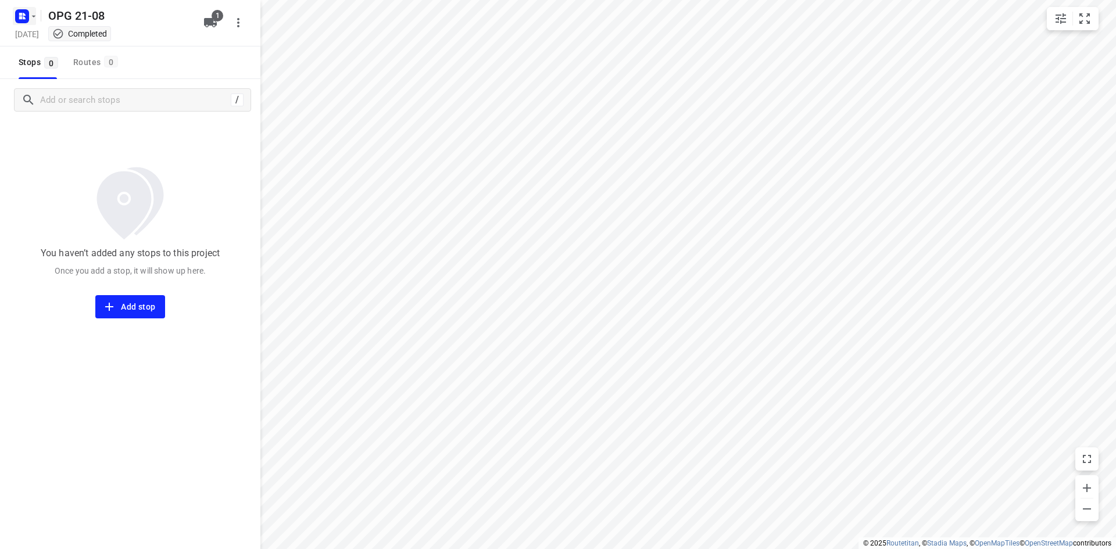
click at [22, 22] on rect "button" at bounding box center [22, 16] width 14 height 14
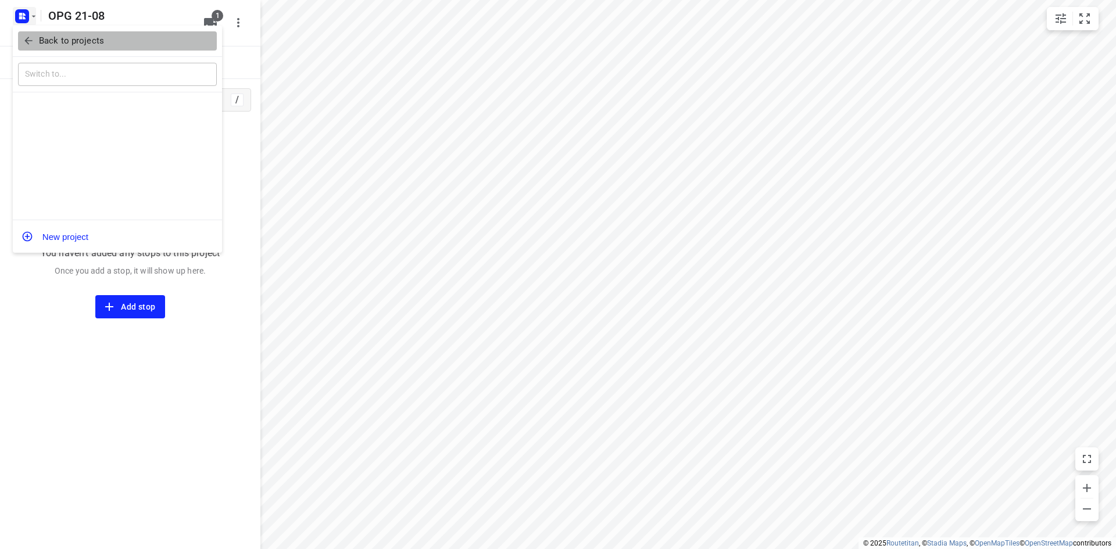
click at [22, 39] on button "Back to projects" at bounding box center [117, 40] width 199 height 19
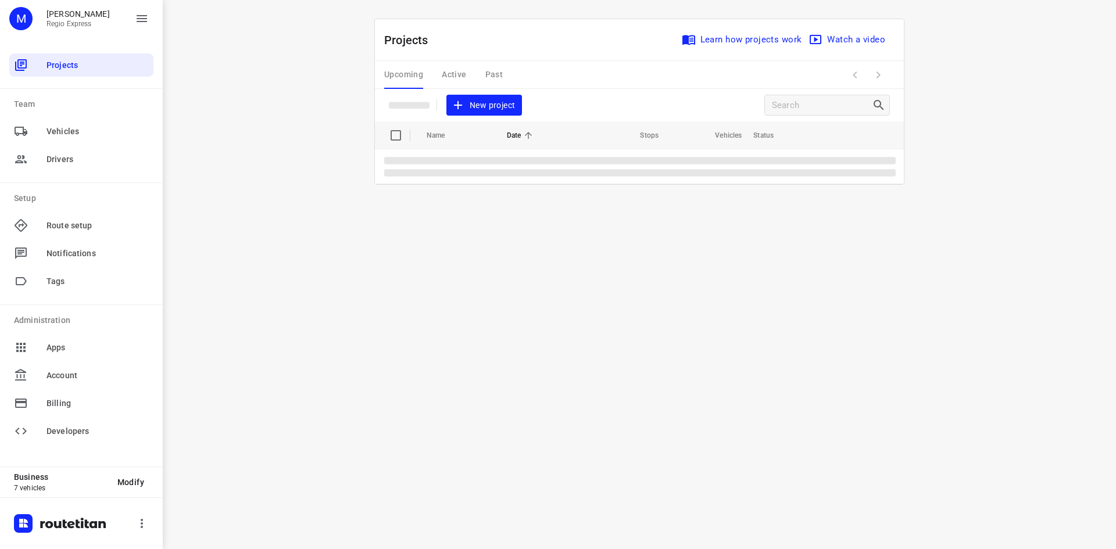
click at [481, 80] on div "Upcoming Active Past" at bounding box center [452, 75] width 137 height 28
click at [492, 78] on div "Upcoming Active Past" at bounding box center [452, 75] width 137 height 28
click at [494, 70] on div "Upcoming Active Past" at bounding box center [452, 75] width 137 height 28
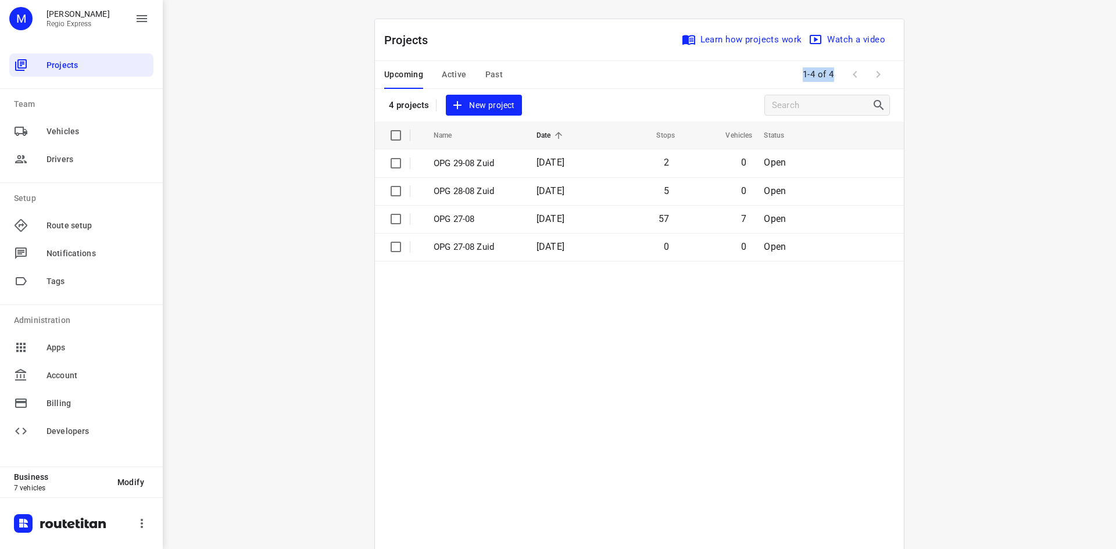
click at [491, 79] on span "Past" at bounding box center [494, 74] width 18 height 15
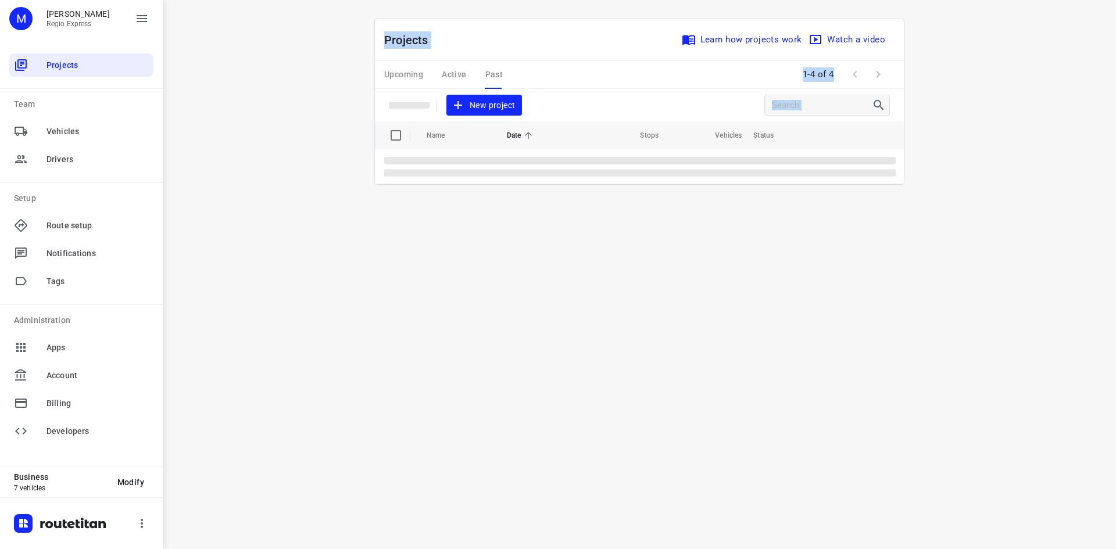
click at [494, 55] on div "Projects Learn how projects work Watch a video" at bounding box center [639, 40] width 529 height 42
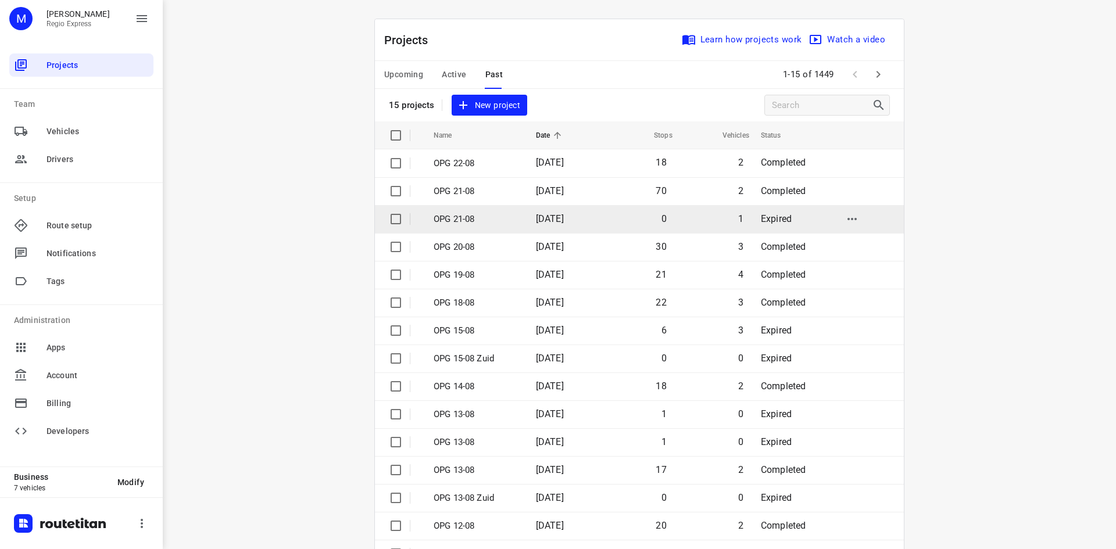
click at [387, 214] on input "checkbox" at bounding box center [395, 219] width 23 height 23
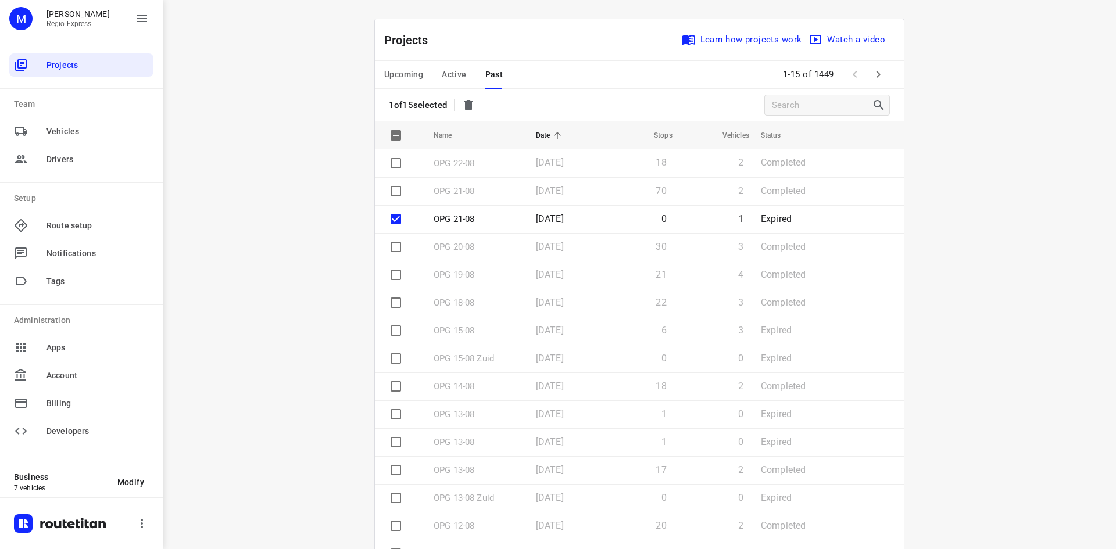
click at [474, 108] on icon "button" at bounding box center [469, 105] width 14 height 14
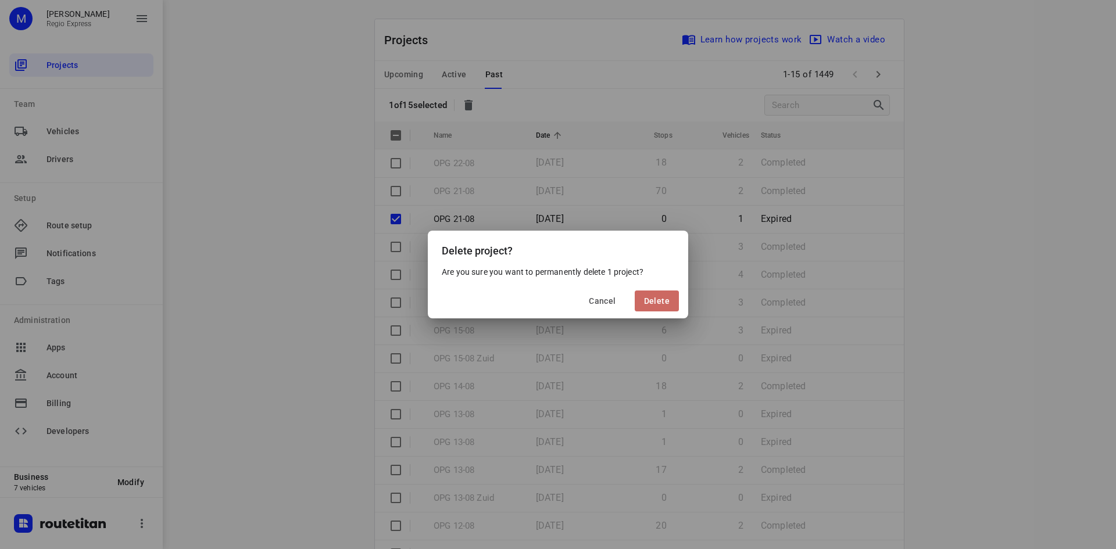
click at [657, 304] on span "Delete" at bounding box center [657, 301] width 26 height 9
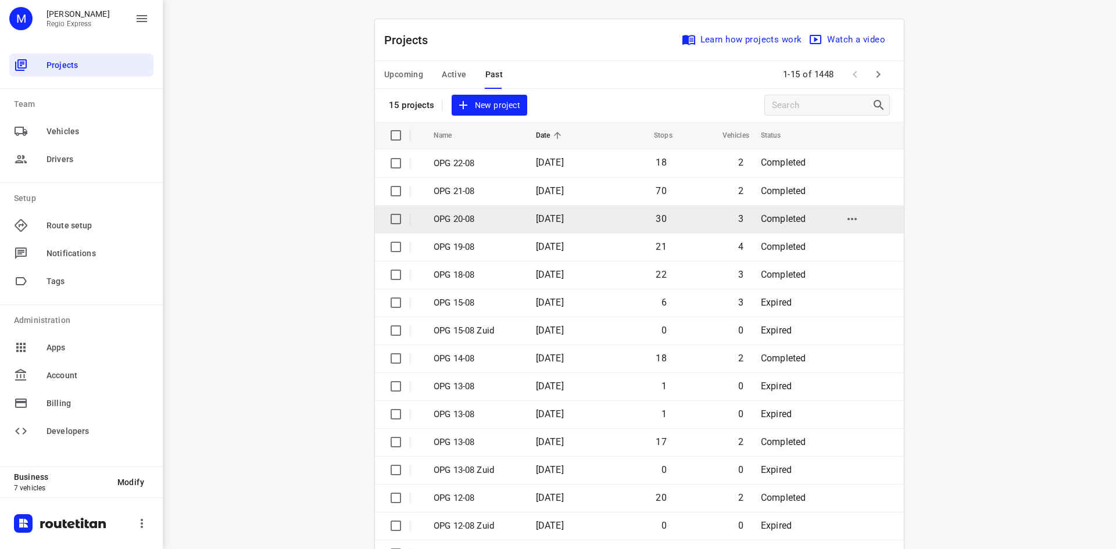
click at [560, 216] on span "[DATE]" at bounding box center [550, 218] width 28 height 11
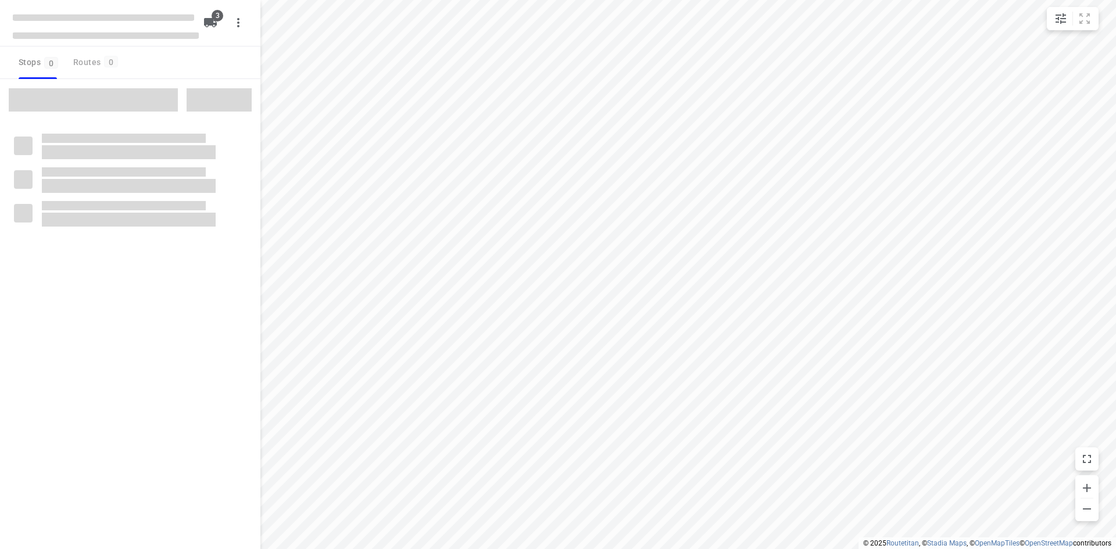
type input "distance"
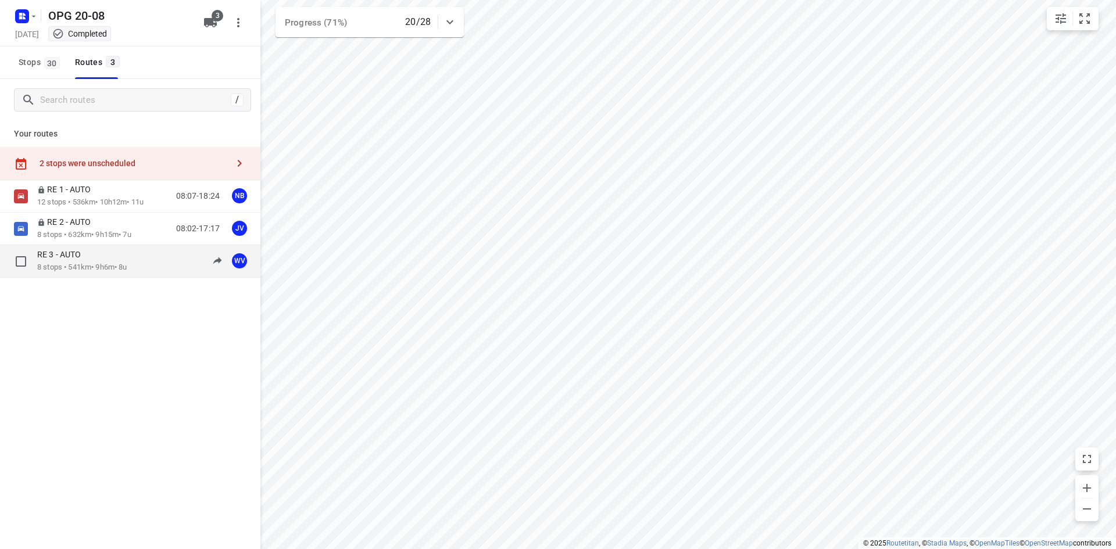
click at [91, 265] on p "8 stops • 541km • 9h6m • 8u" at bounding box center [82, 267] width 90 height 11
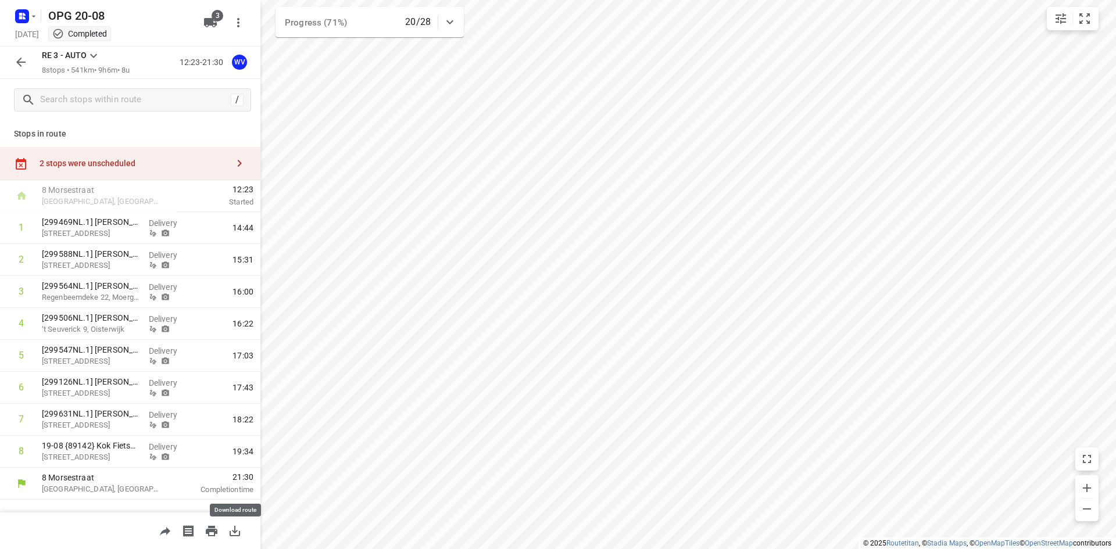
click at [230, 531] on icon "button" at bounding box center [235, 531] width 10 height 10
click at [11, 65] on button "button" at bounding box center [20, 62] width 23 height 23
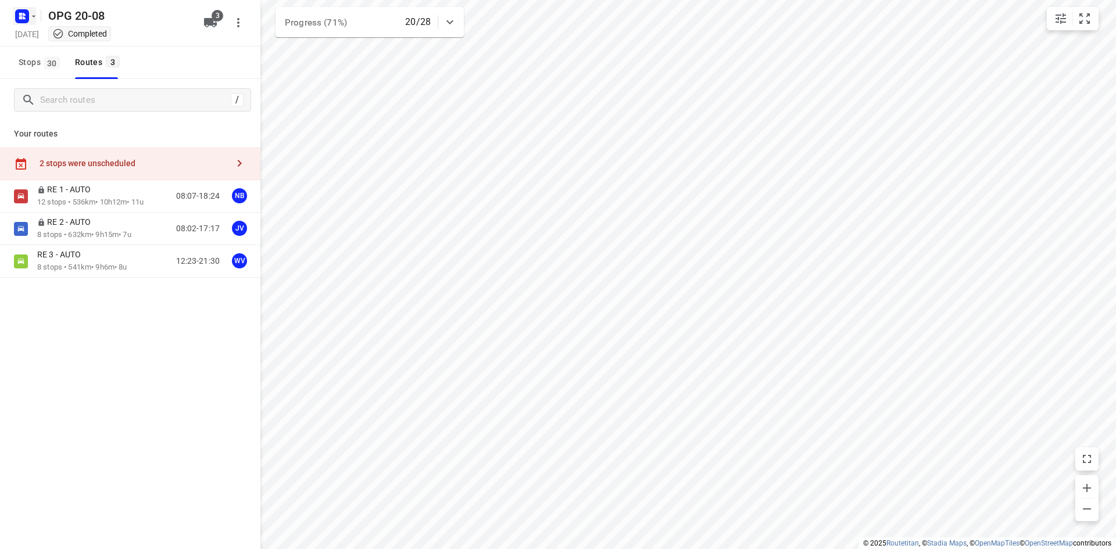
click at [14, 19] on icon "button" at bounding box center [22, 16] width 19 height 19
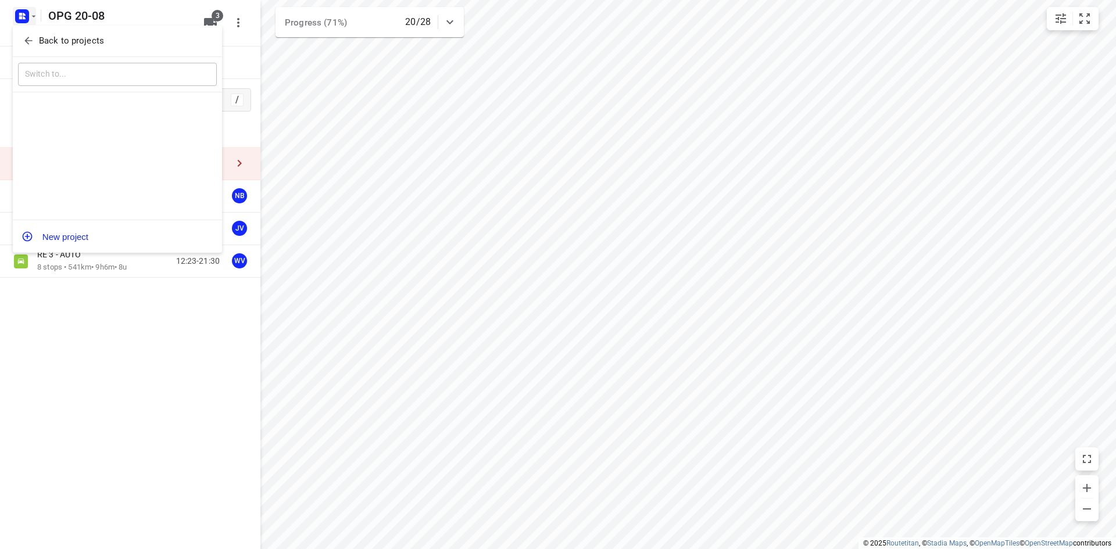
click at [20, 44] on button "Back to projects" at bounding box center [117, 40] width 199 height 19
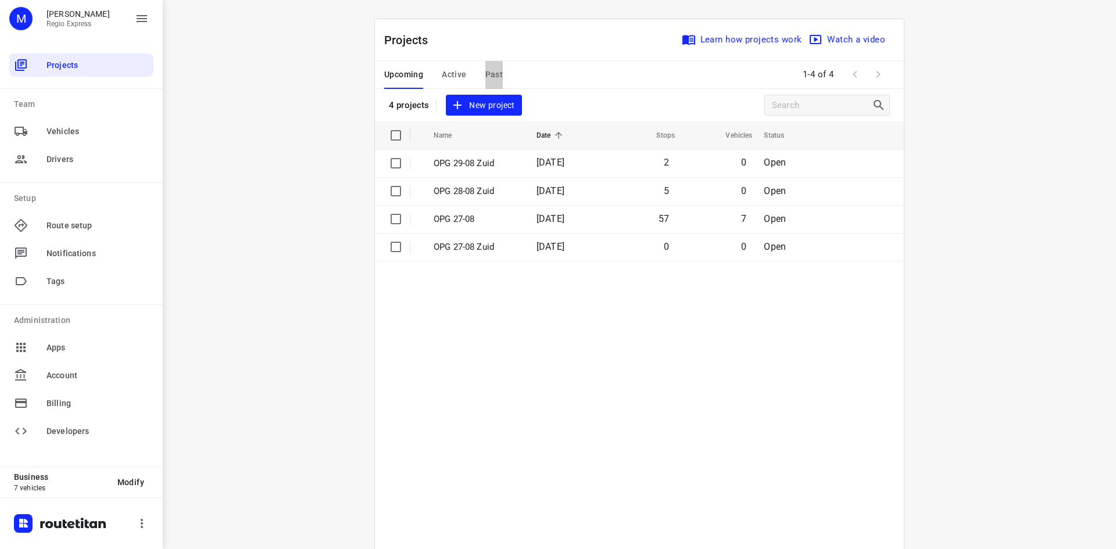
click at [492, 73] on span "Past" at bounding box center [494, 74] width 18 height 15
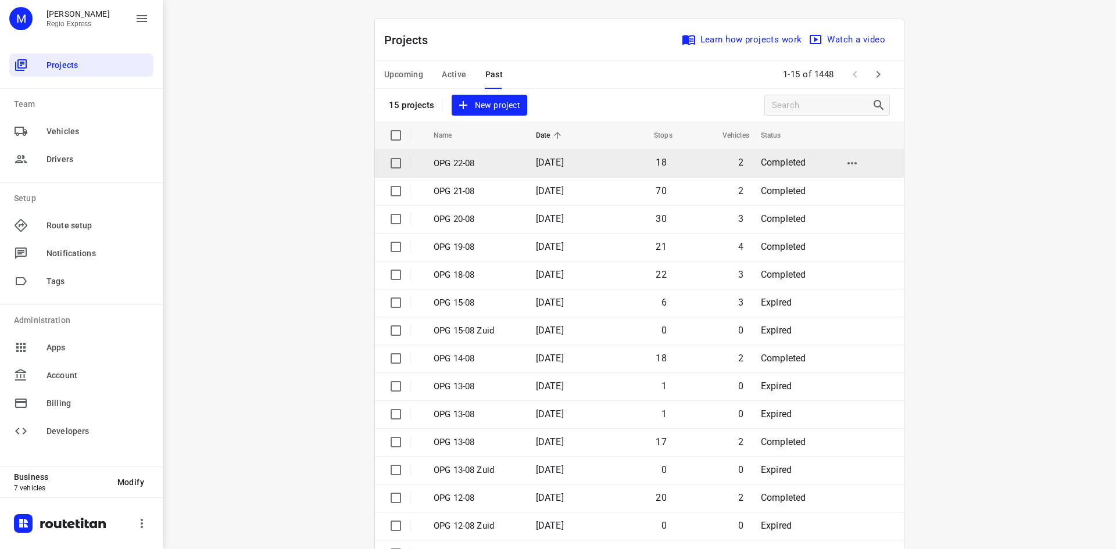
click at [452, 163] on p "OPG 22-08" at bounding box center [476, 163] width 85 height 13
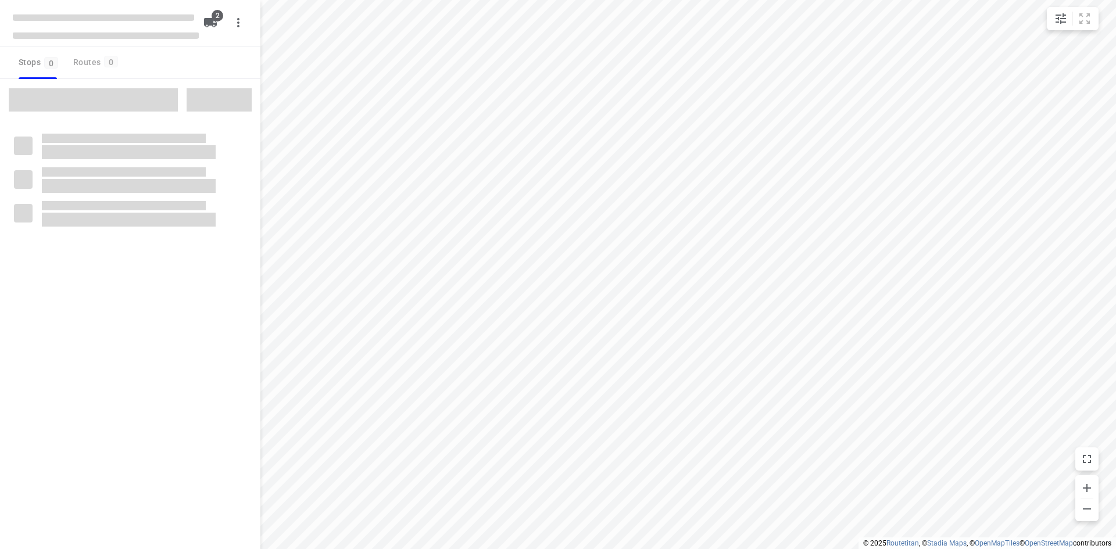
type input "distance"
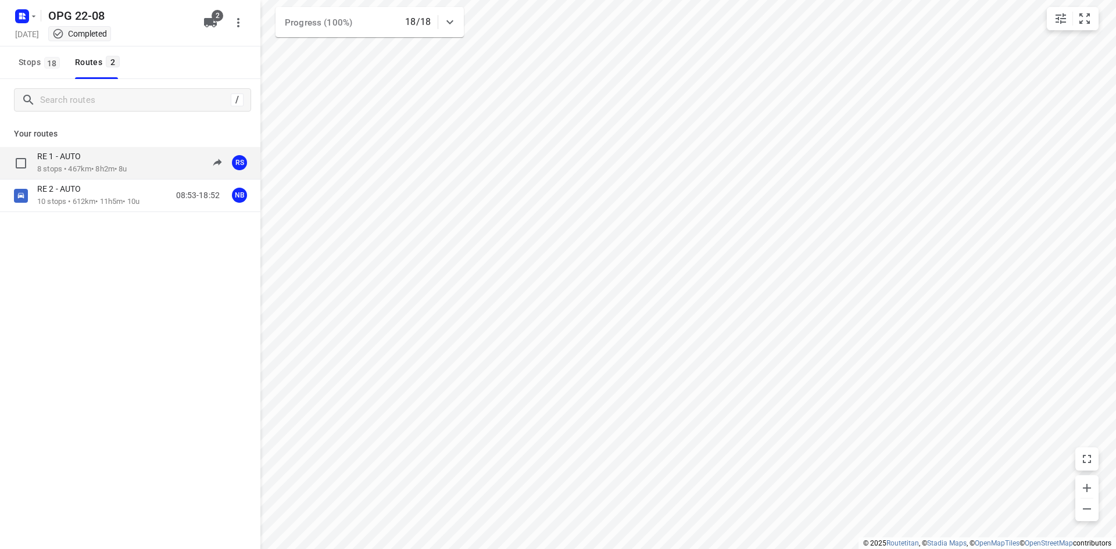
click at [105, 176] on div "RE 1 - AUTO 8 stops • 467km • 8h2m • 8u 10:25-19:28 RS" at bounding box center [130, 163] width 260 height 33
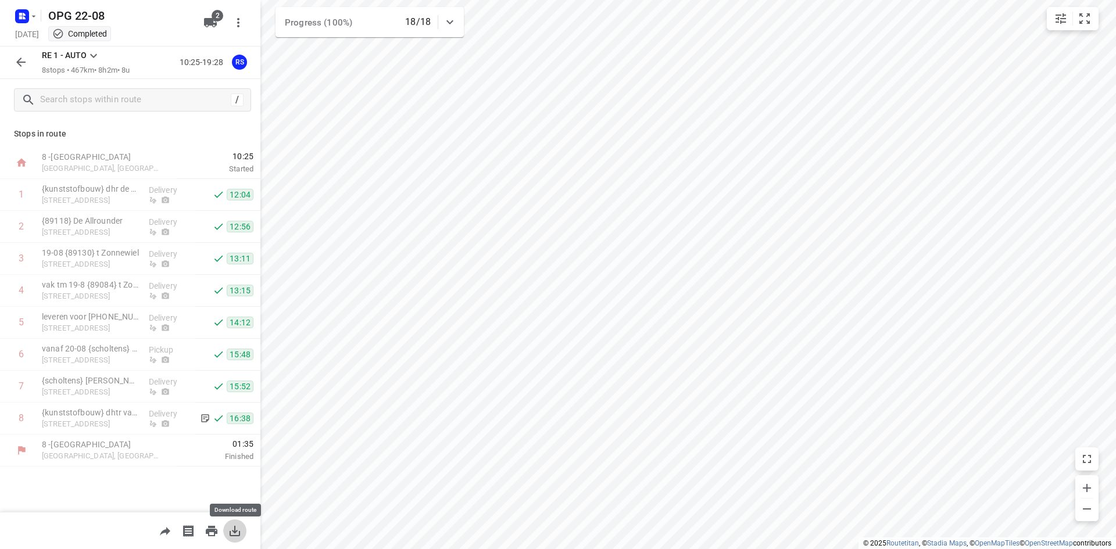
click at [228, 531] on icon "button" at bounding box center [235, 531] width 14 height 14
click at [32, 64] on button "button" at bounding box center [20, 62] width 23 height 23
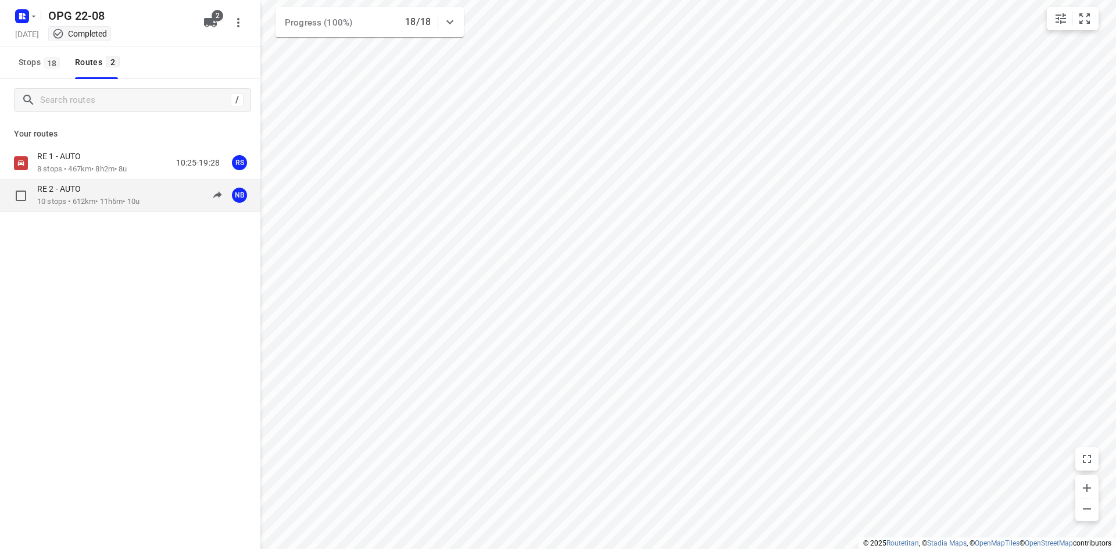
click at [112, 199] on p "10 stops • 612km • 11h5m • 10u" at bounding box center [88, 202] width 102 height 11
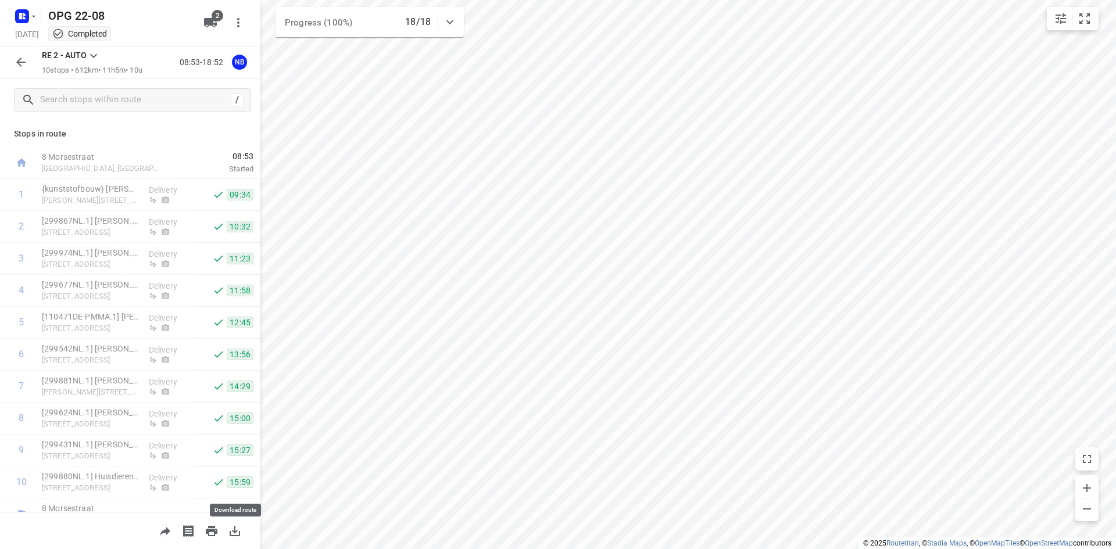
click at [231, 534] on icon "button" at bounding box center [235, 531] width 10 height 10
click at [26, 69] on icon "button" at bounding box center [21, 62] width 14 height 14
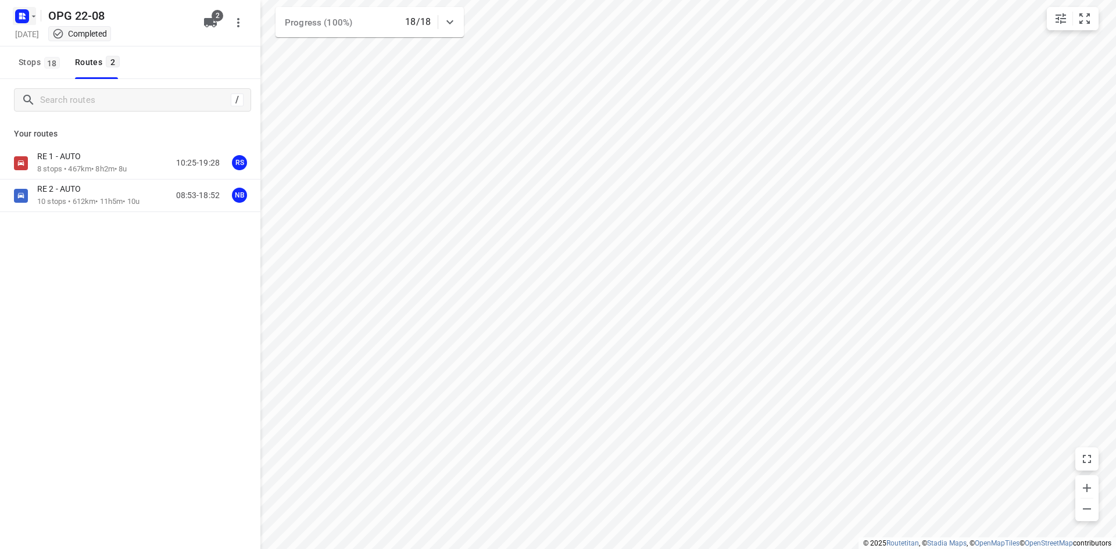
click at [20, 14] on icon "button" at bounding box center [20, 14] width 3 height 3
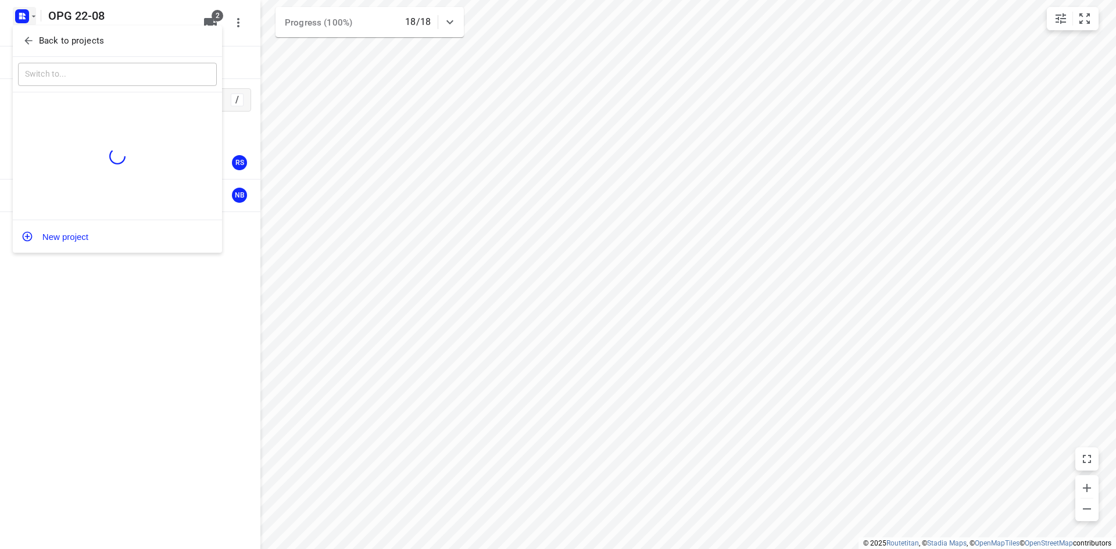
click at [40, 49] on button "Back to projects" at bounding box center [117, 40] width 199 height 19
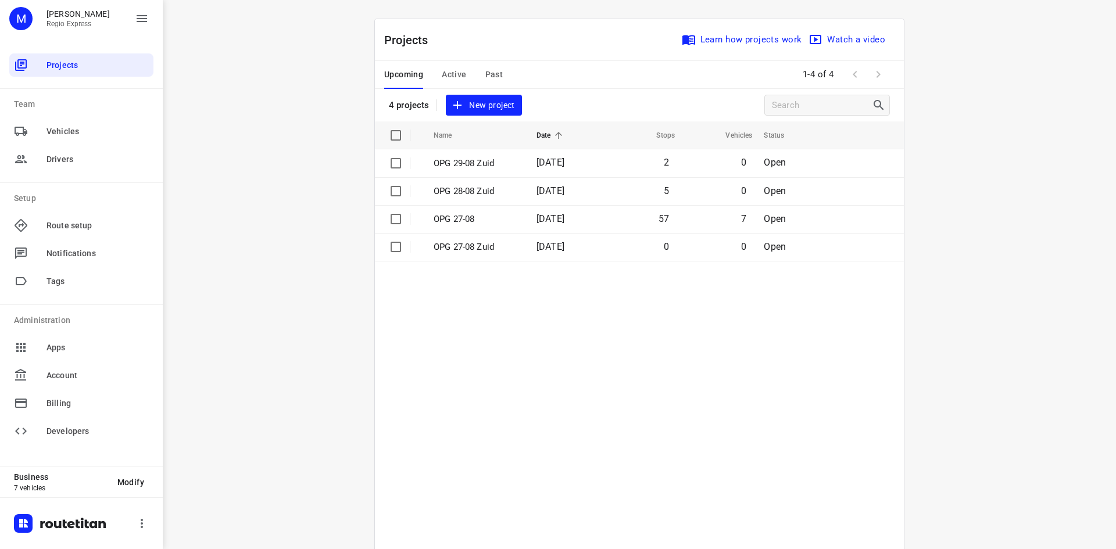
click at [485, 73] on span "Past" at bounding box center [494, 74] width 18 height 15
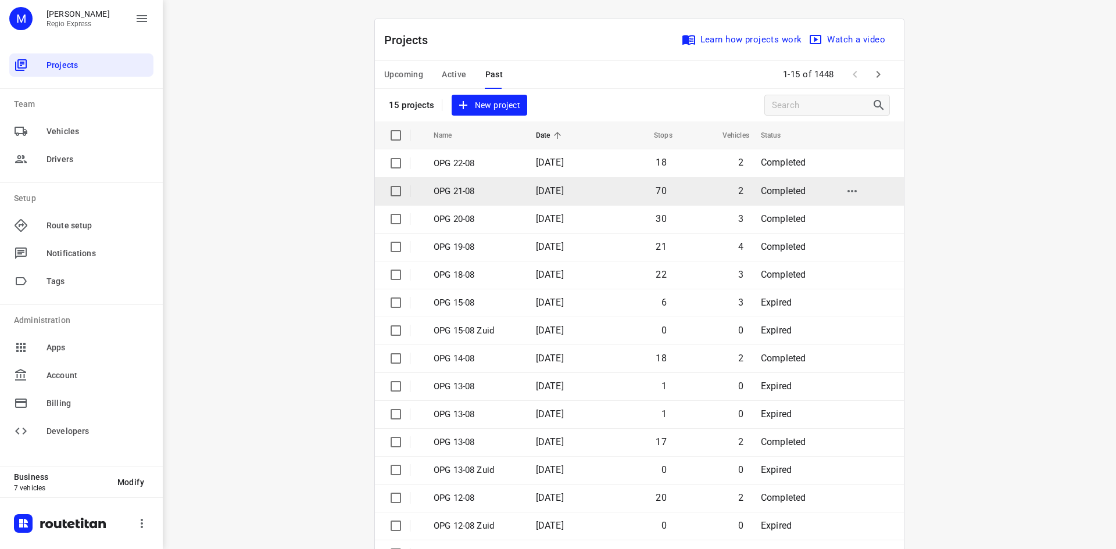
click at [527, 187] on td "[DATE]" at bounding box center [564, 191] width 74 height 28
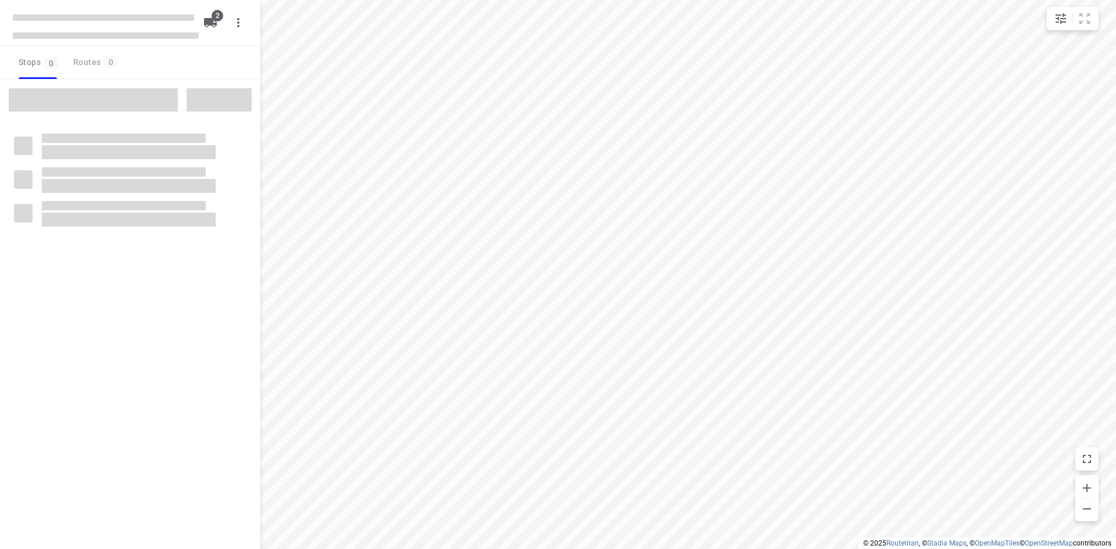
type input "distance"
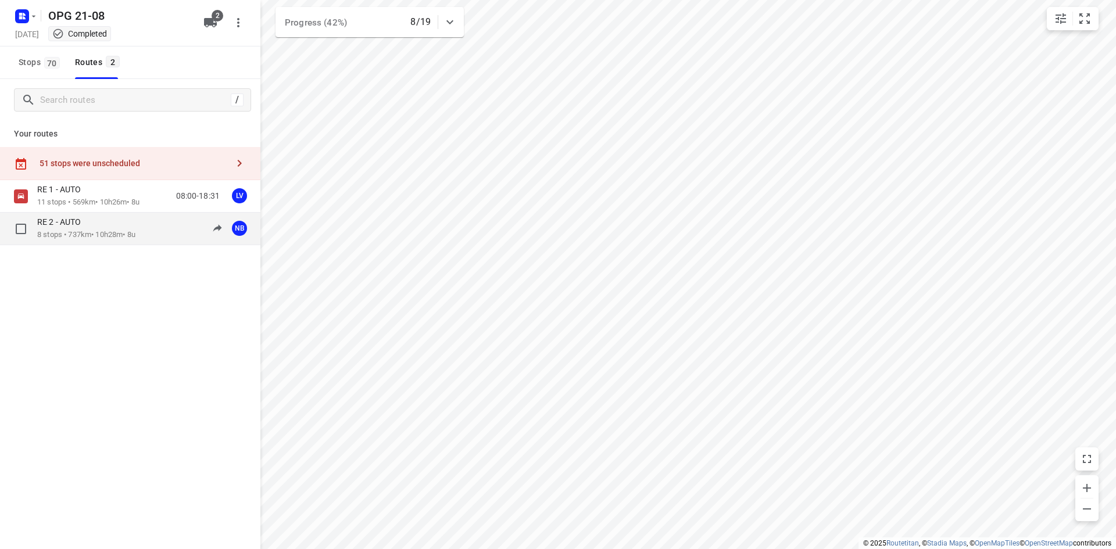
click at [70, 225] on p "RE 2 - AUTO" at bounding box center [62, 222] width 51 height 10
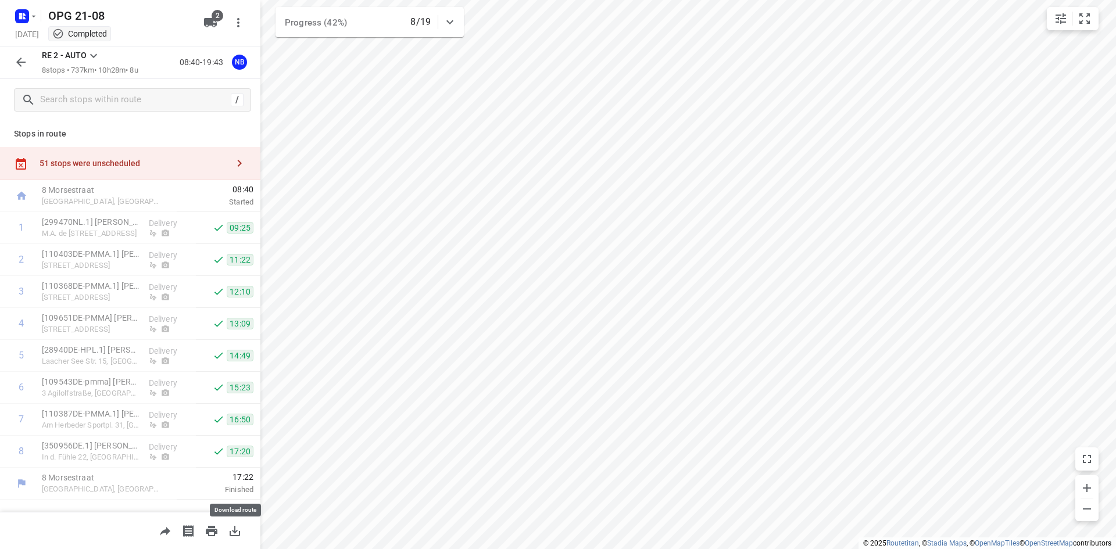
click at [241, 531] on icon "button" at bounding box center [235, 531] width 14 height 14
click at [17, 66] on icon "button" at bounding box center [21, 62] width 14 height 14
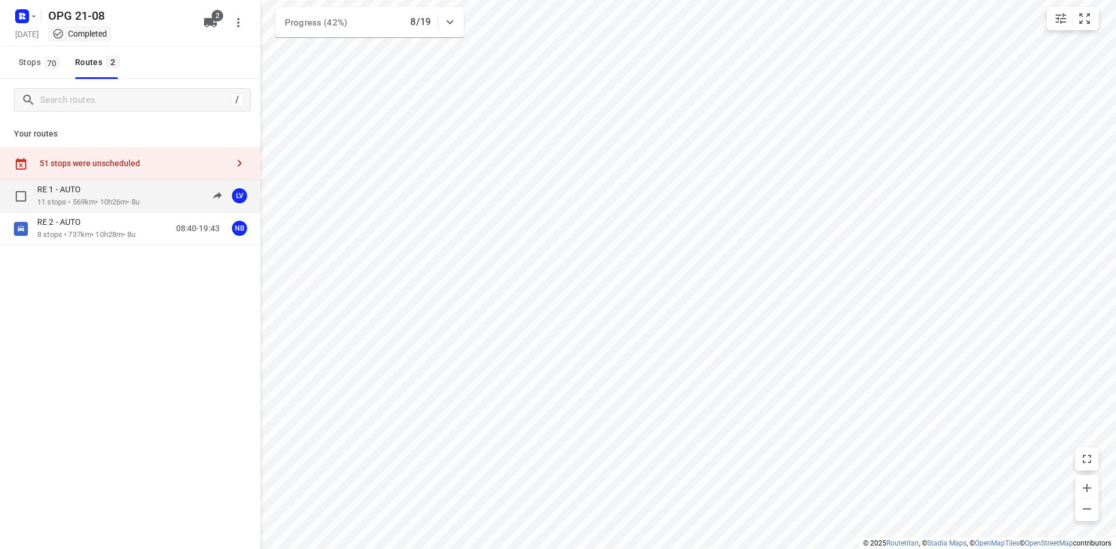
click at [90, 197] on p "11 stops • 569km • 10h26m • 8u" at bounding box center [88, 202] width 102 height 11
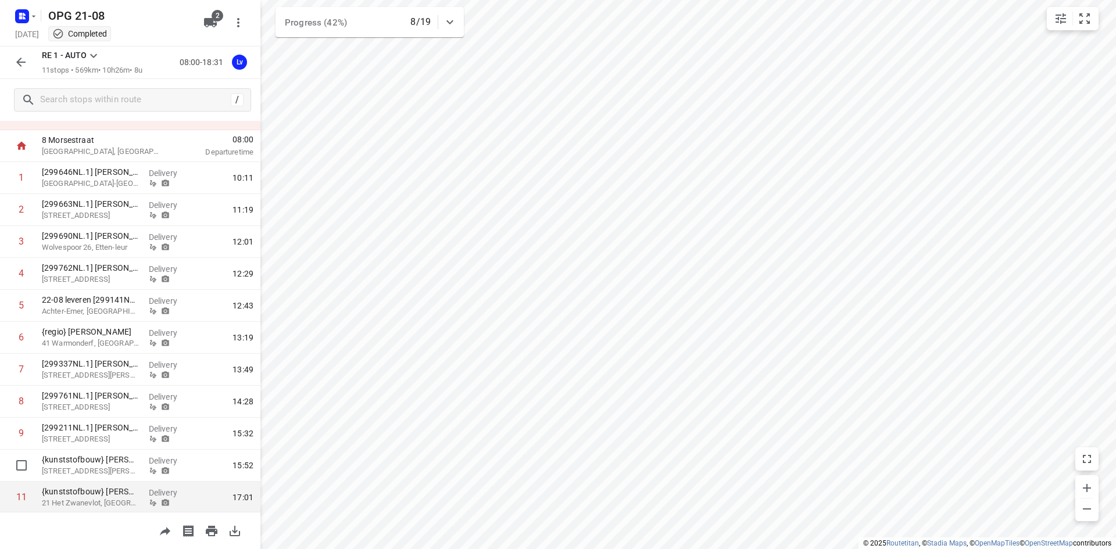
scroll to position [84, 0]
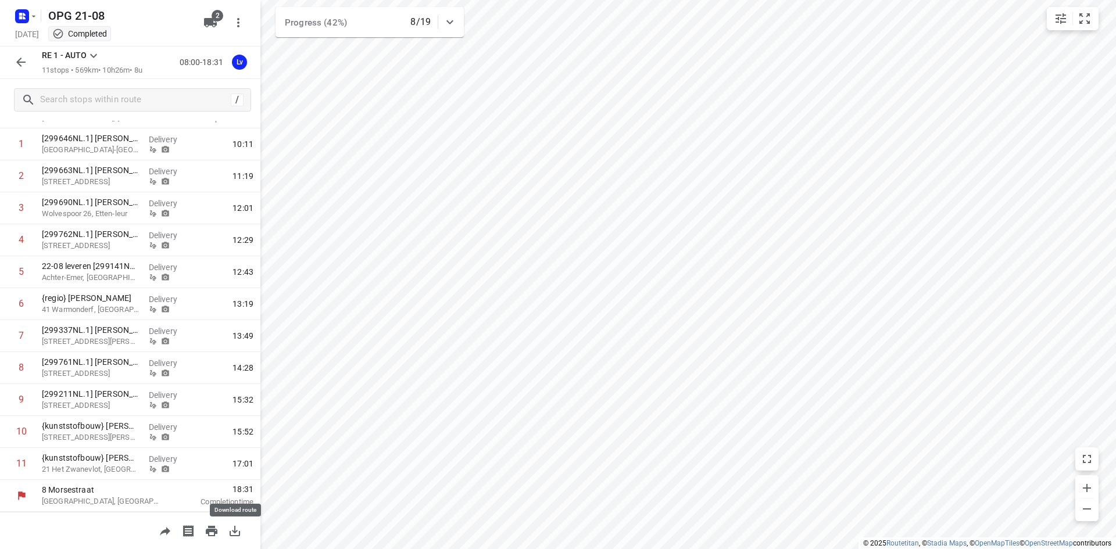
click at [227, 533] on button "button" at bounding box center [234, 531] width 23 height 23
click at [17, 56] on icon "button" at bounding box center [21, 62] width 14 height 14
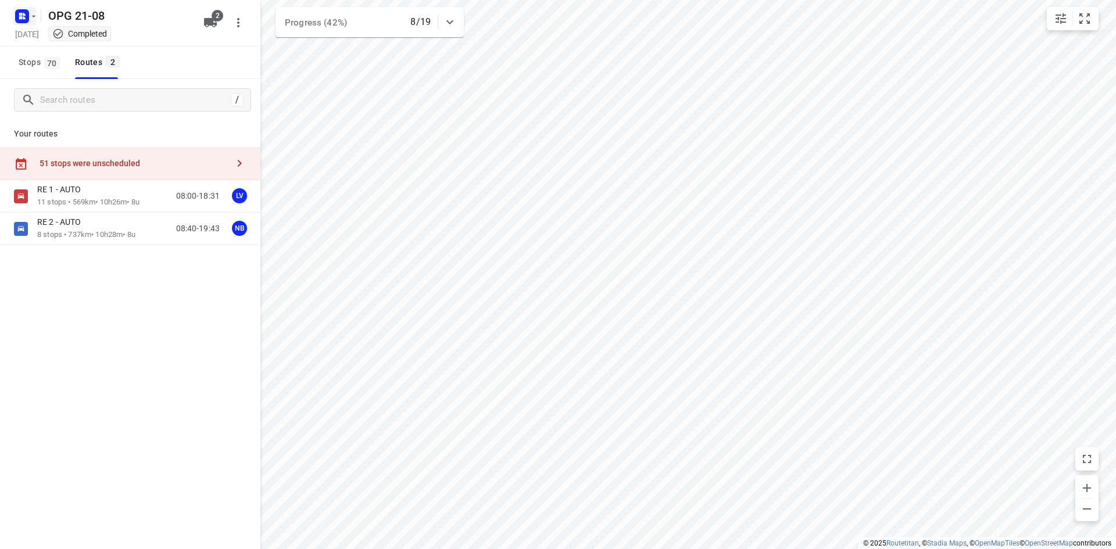
click at [25, 16] on rect "button" at bounding box center [22, 16] width 14 height 14
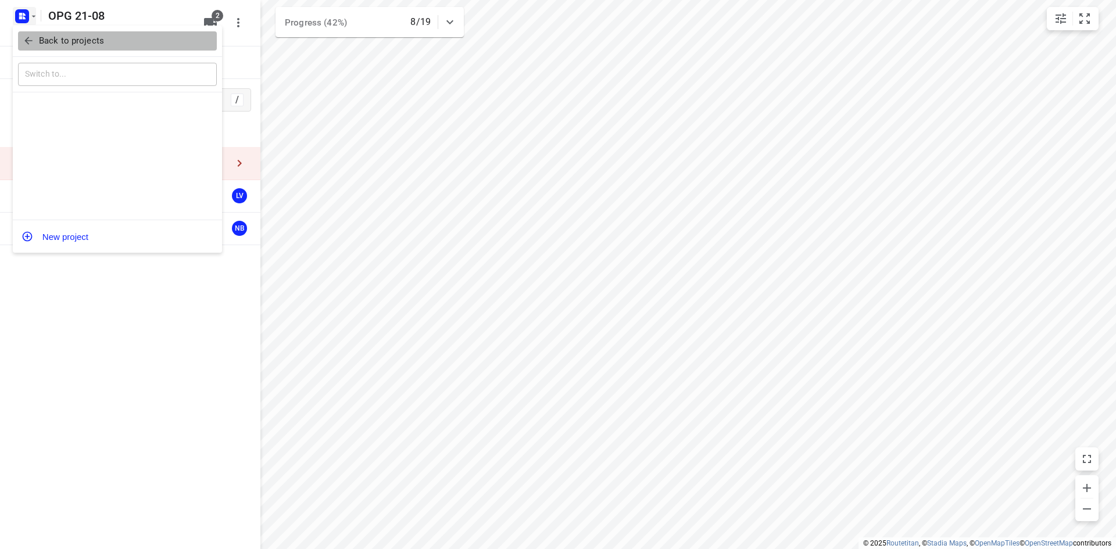
click at [32, 36] on icon "button" at bounding box center [29, 41] width 12 height 12
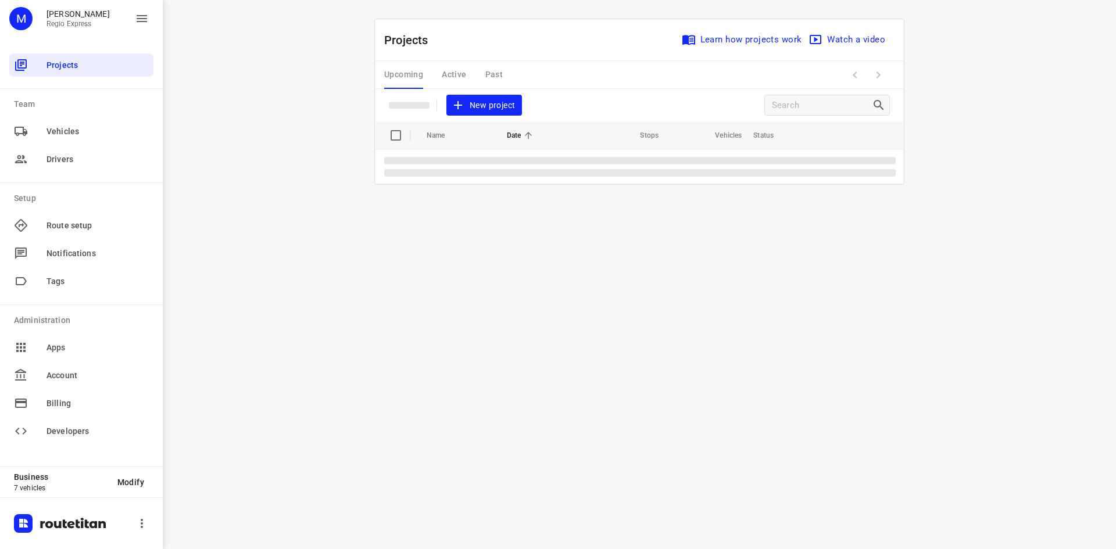
click at [496, 64] on div "Upcoming Active Past" at bounding box center [452, 75] width 137 height 28
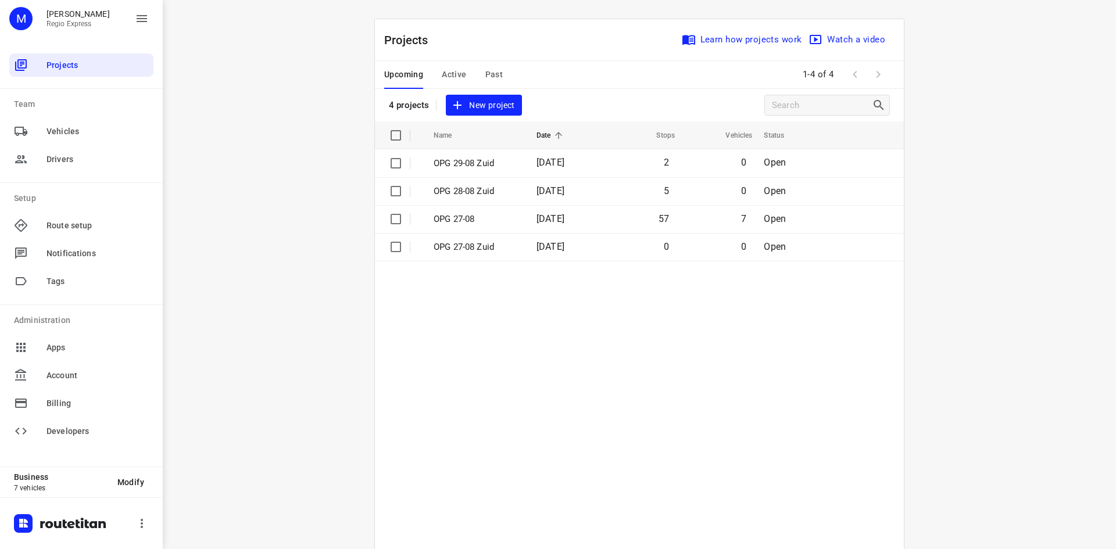
click at [500, 82] on div "Upcoming Active Past" at bounding box center [452, 75] width 137 height 28
click at [495, 77] on span "Past" at bounding box center [494, 74] width 18 height 15
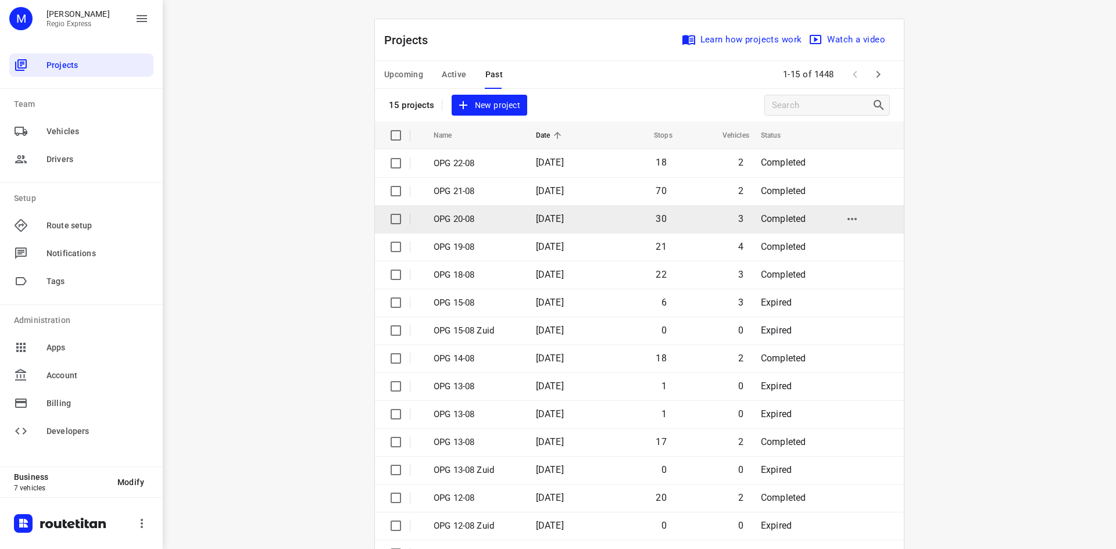
click at [619, 224] on td "30" at bounding box center [638, 219] width 74 height 28
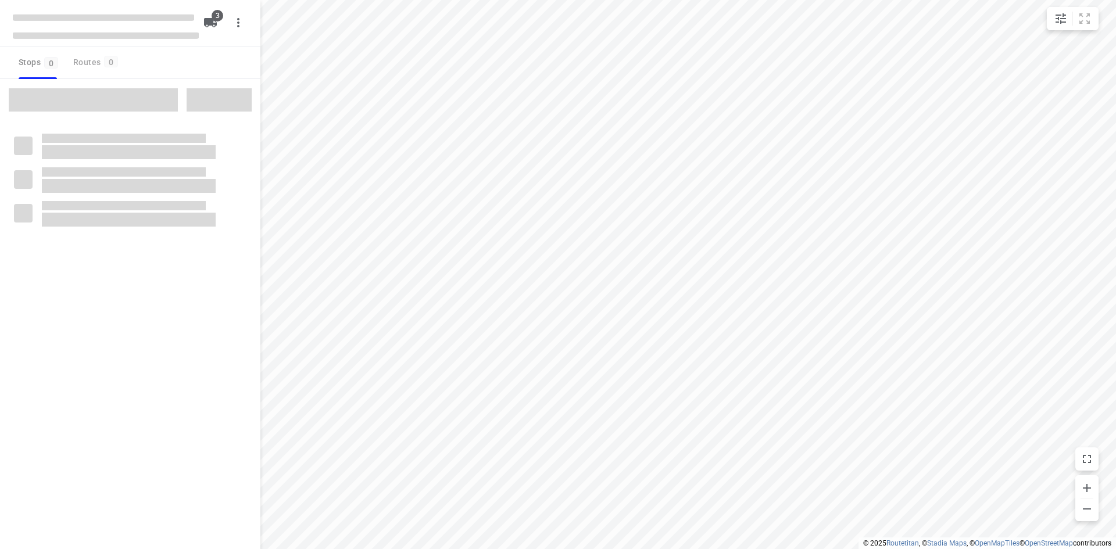
type input "distance"
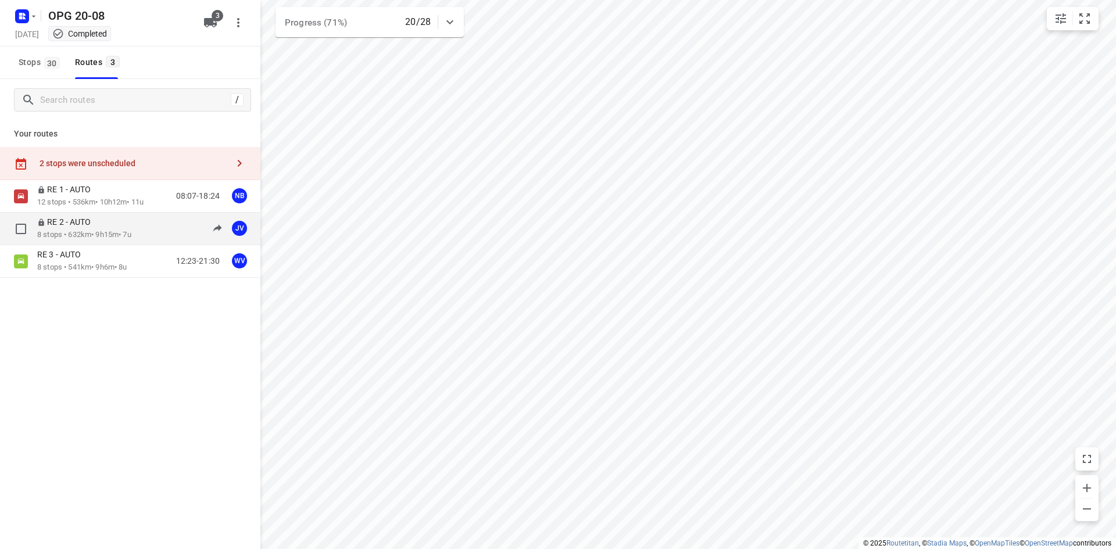
click at [124, 227] on div "RE 2 - AUTO" at bounding box center [84, 223] width 94 height 13
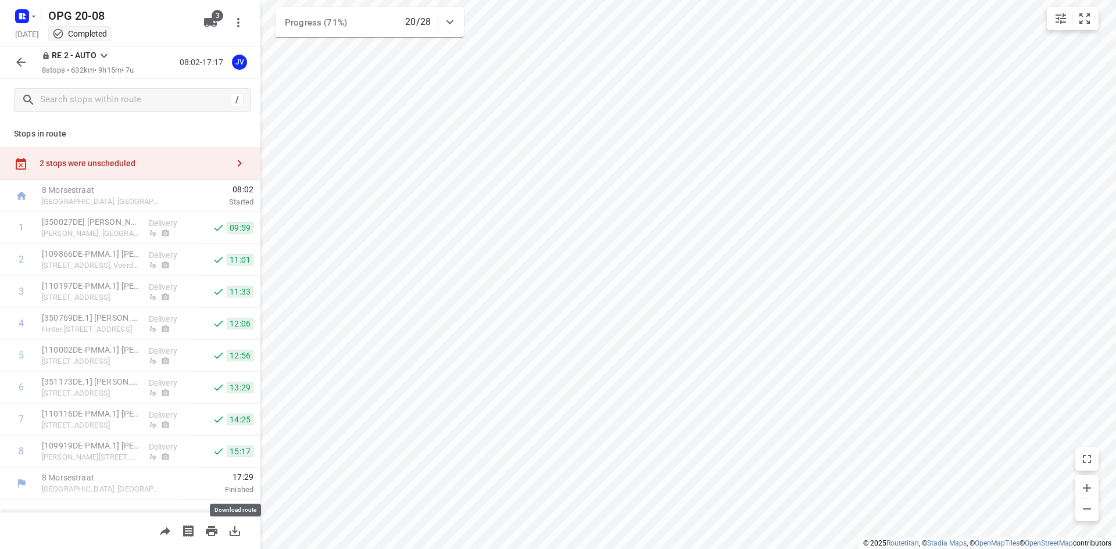
click at [236, 535] on icon "button" at bounding box center [235, 531] width 10 height 10
click at [22, 55] on icon "button" at bounding box center [21, 62] width 14 height 14
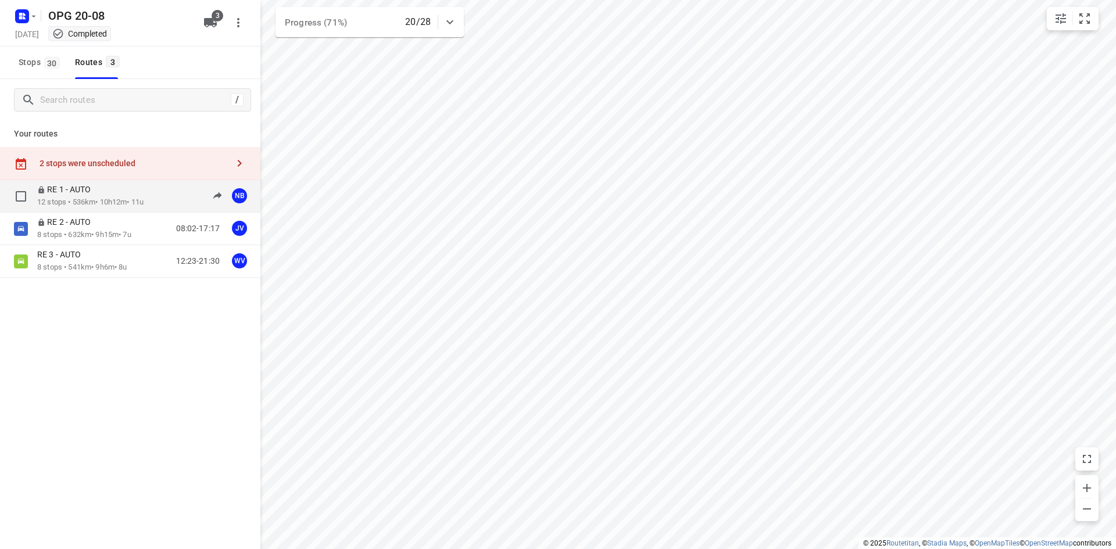
click at [89, 201] on p "12 stops • 536km • 10h12m • 11u" at bounding box center [90, 202] width 106 height 11
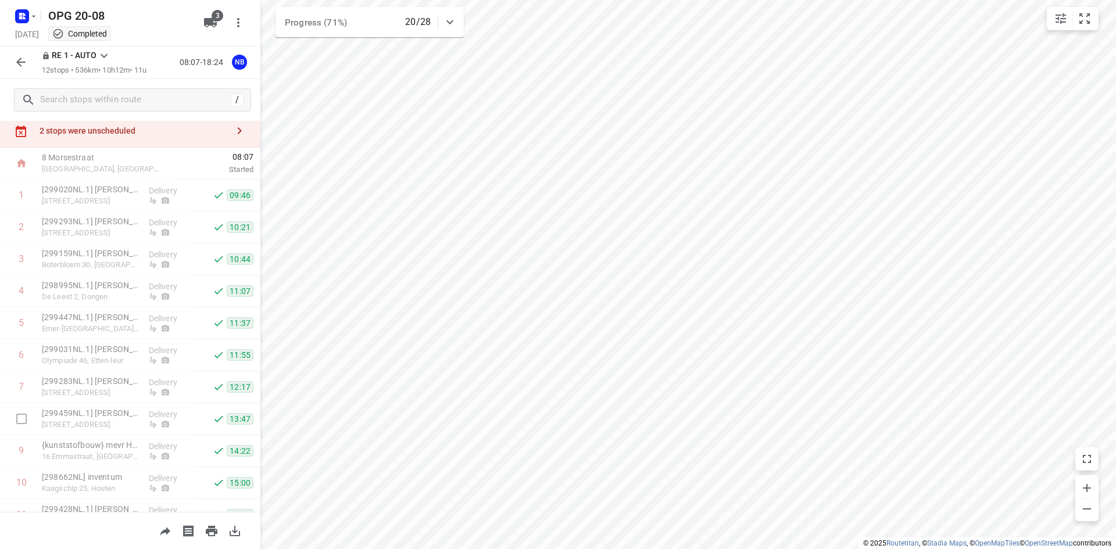
scroll to position [58, 0]
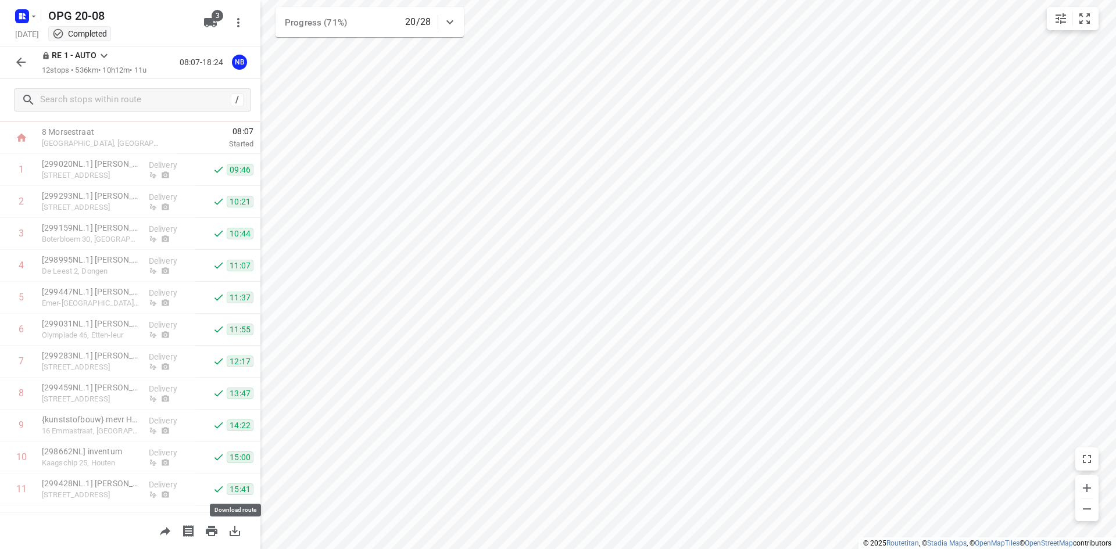
click at [234, 531] on icon "button" at bounding box center [235, 531] width 10 height 10
